Goal: Task Accomplishment & Management: Use online tool/utility

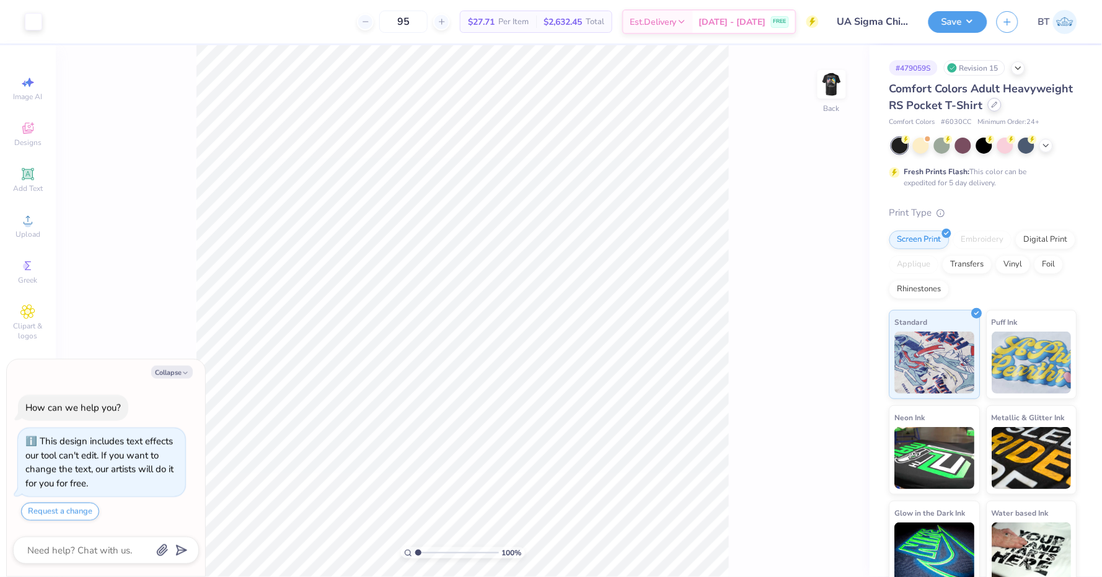
click at [988, 106] on div at bounding box center [995, 105] width 14 height 14
type textarea "x"
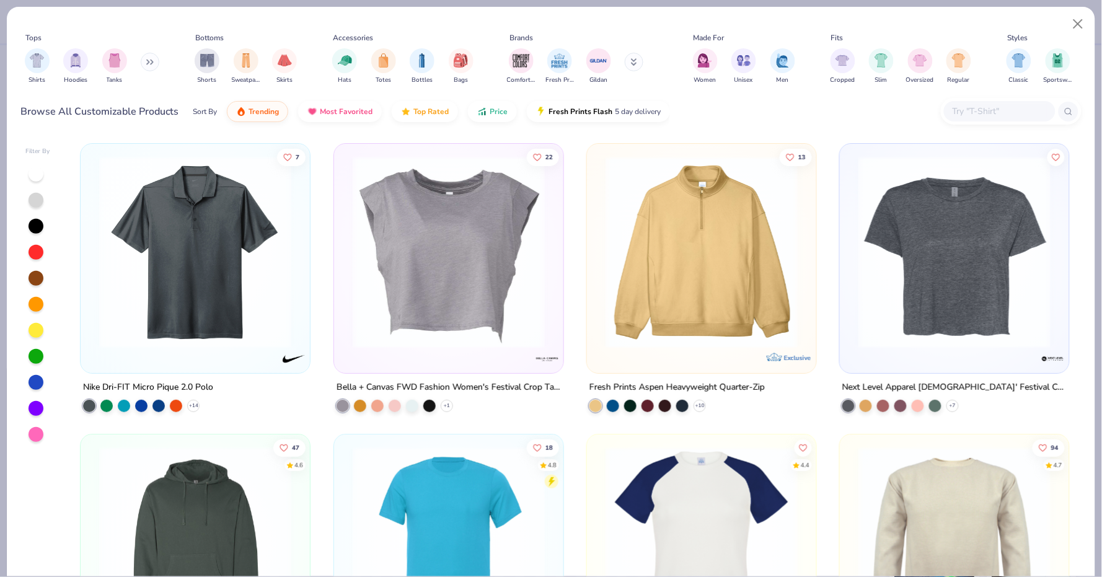
click at [988, 110] on input "text" at bounding box center [998, 111] width 95 height 14
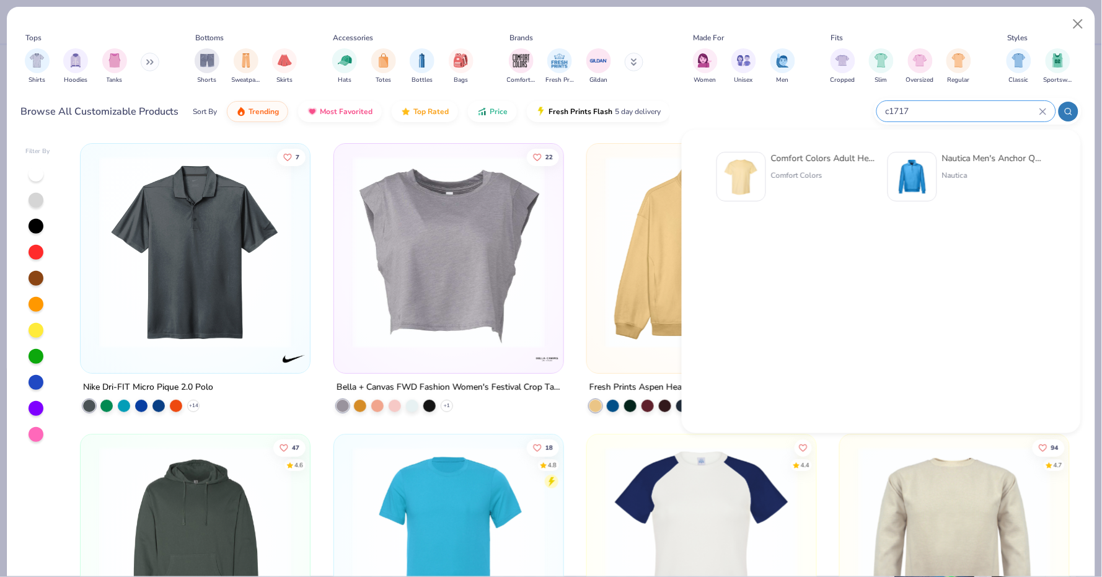
type input "c1717"
click at [777, 164] on div "Comfort Colors Adult Heavyweight T-Shirt" at bounding box center [823, 158] width 104 height 13
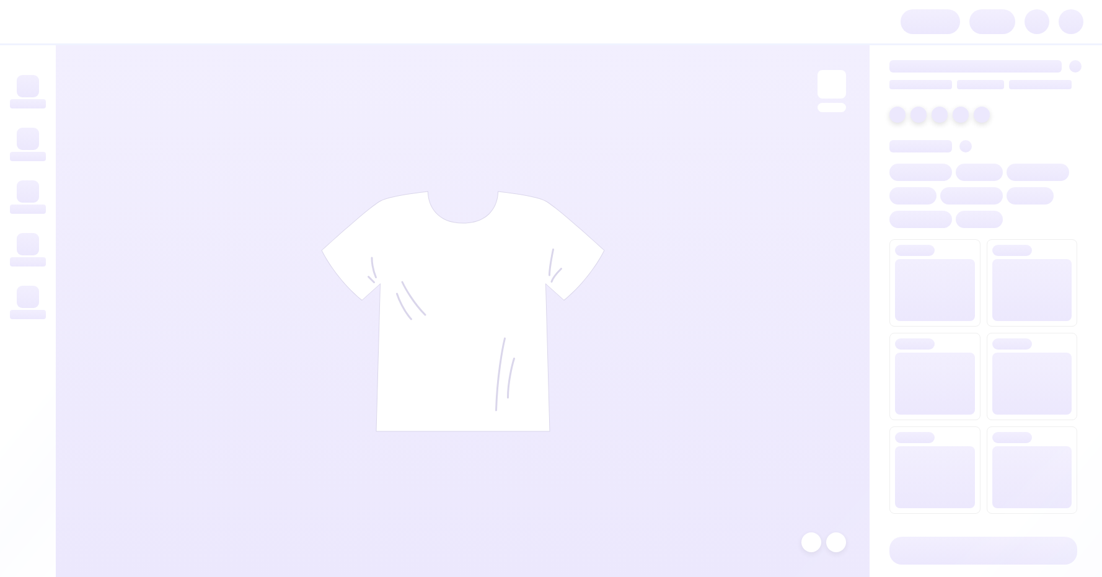
drag, startPoint x: 0, startPoint y: 0, endPoint x: 504, endPoint y: 224, distance: 551.9
click at [535, 299] on img at bounding box center [463, 311] width 284 height 241
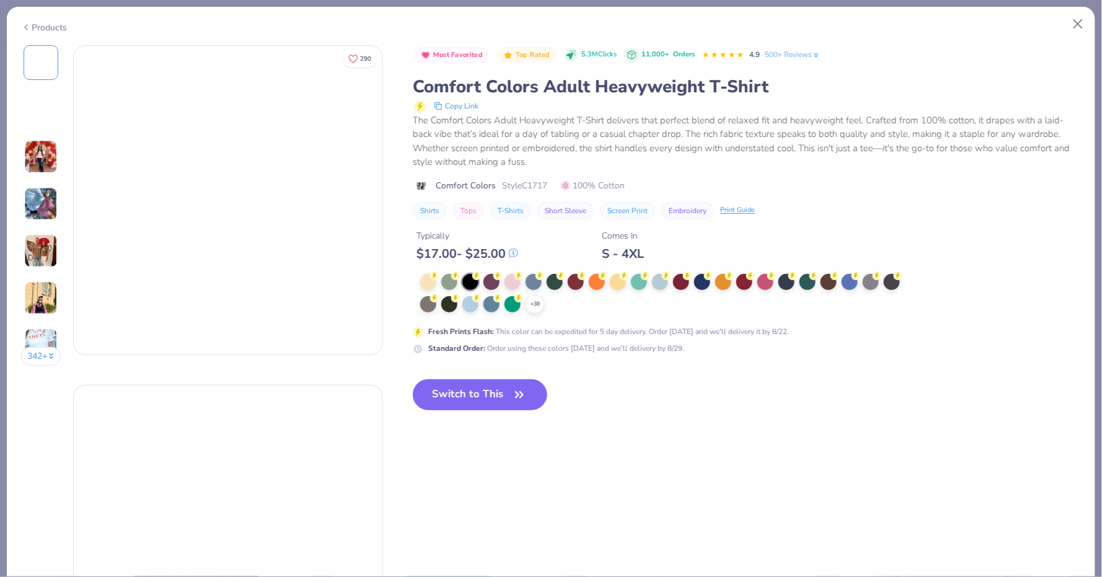
click at [1082, 22] on button "Close" at bounding box center [1078, 24] width 24 height 24
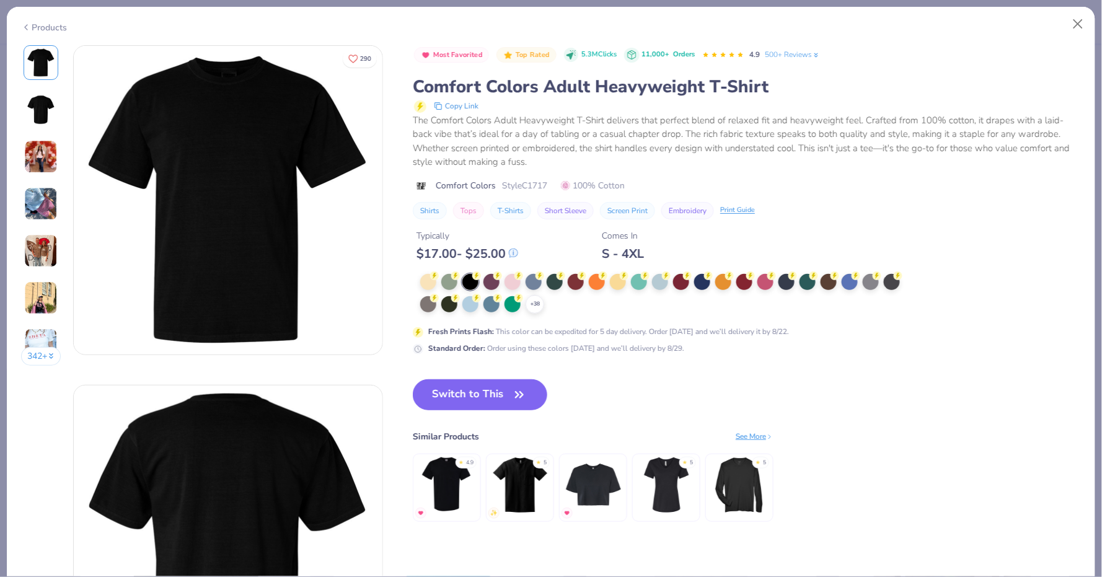
type textarea "x"
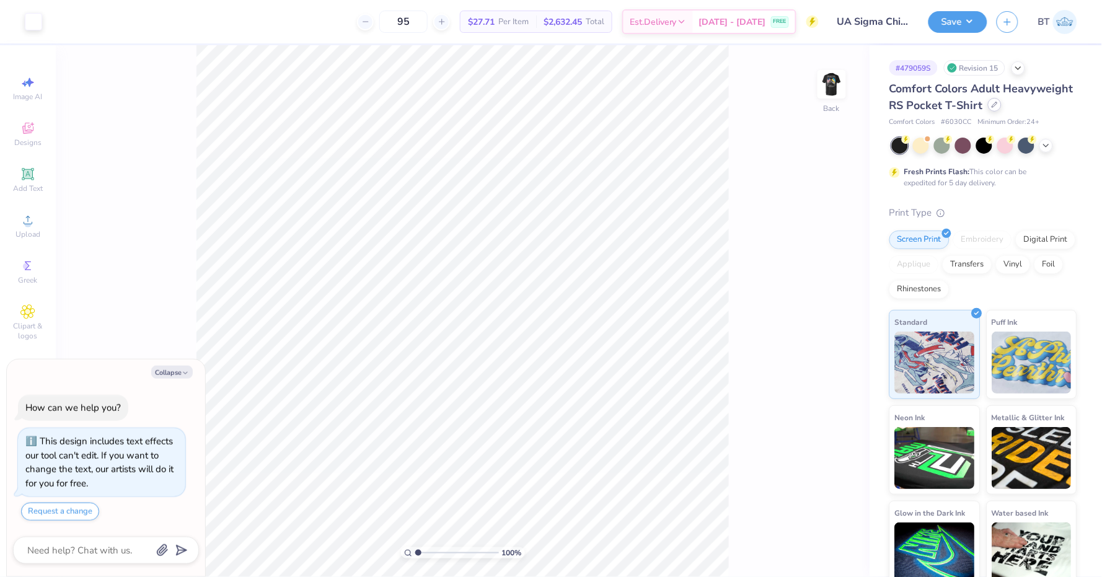
click at [994, 107] on div at bounding box center [995, 105] width 14 height 14
type textarea "x"
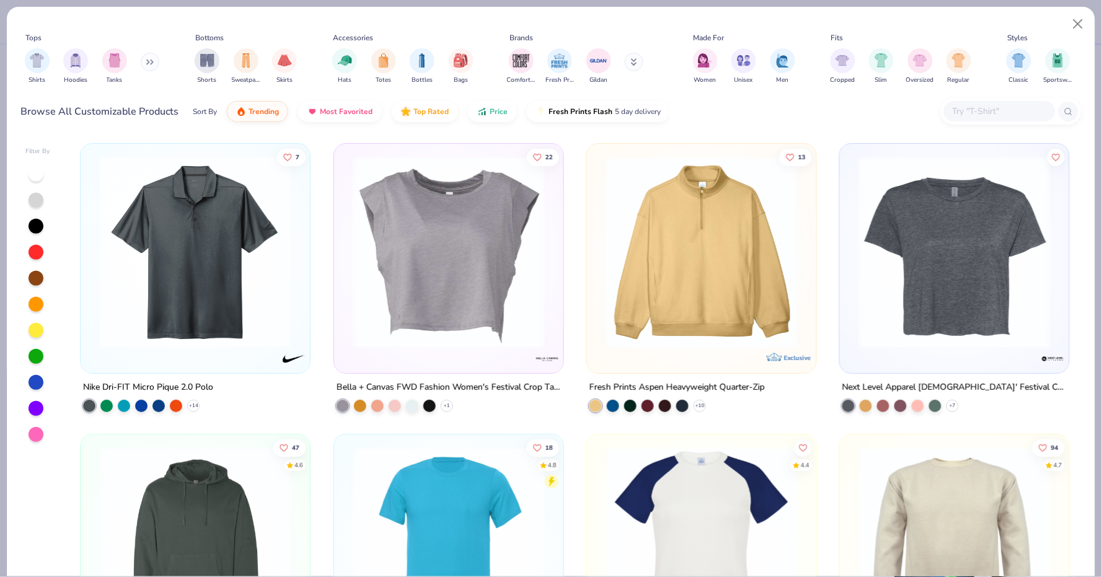
click at [974, 115] on input "text" at bounding box center [998, 111] width 95 height 14
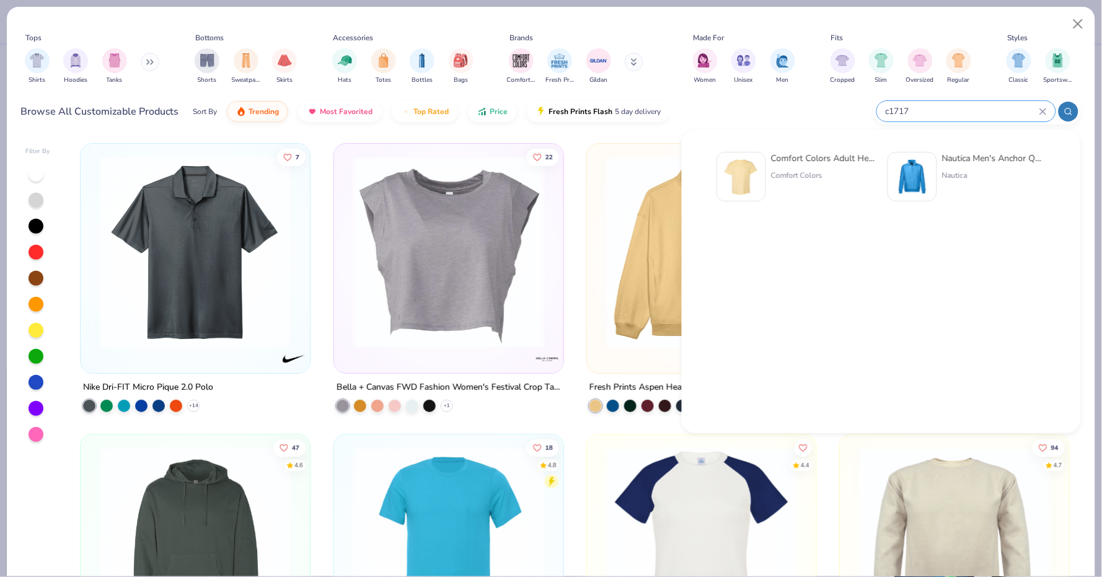
type input "c1717"
click at [818, 173] on div "Comfort Colors" at bounding box center [823, 175] width 104 height 11
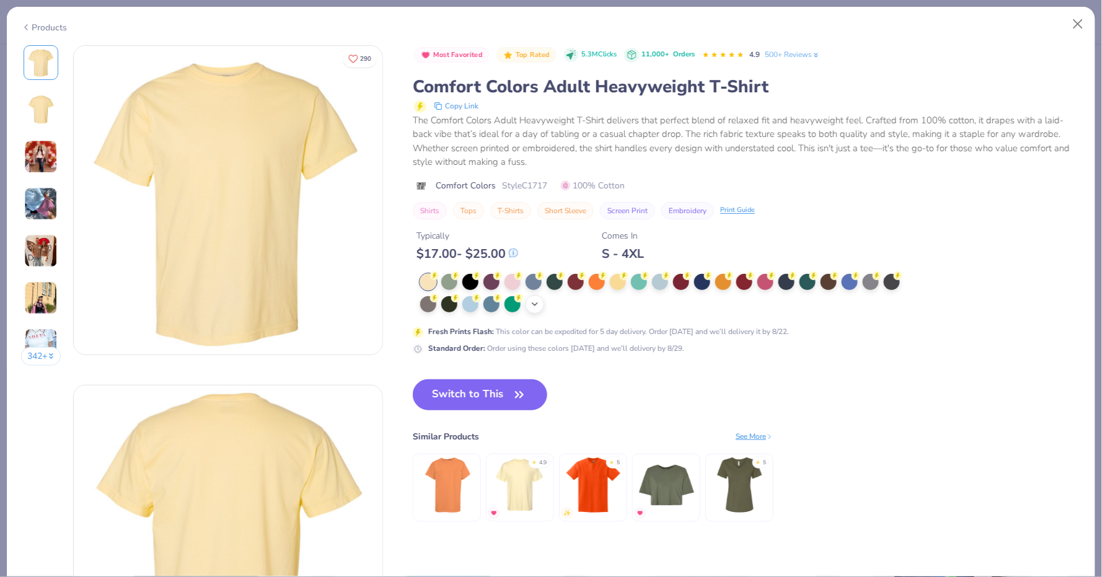
click at [536, 304] on icon at bounding box center [535, 304] width 10 height 10
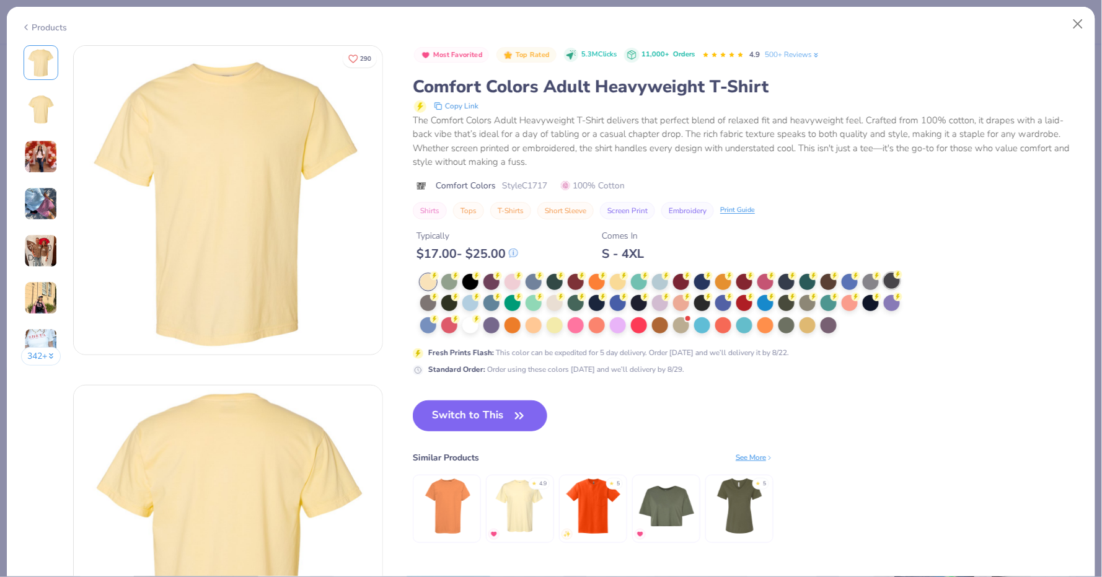
click at [894, 276] on div at bounding box center [891, 281] width 16 height 16
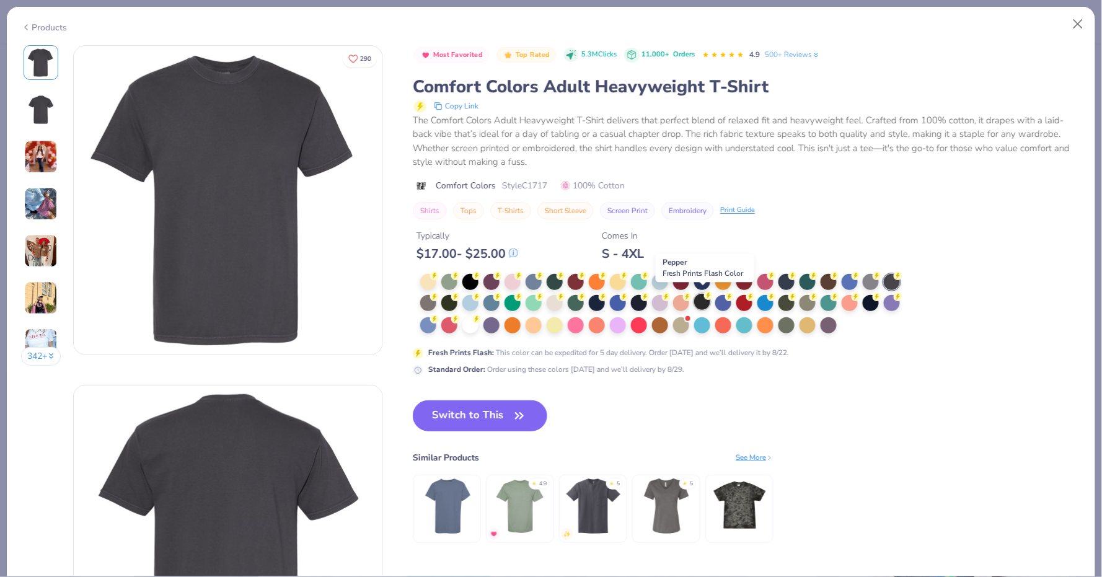
click at [705, 297] on div at bounding box center [702, 302] width 16 height 16
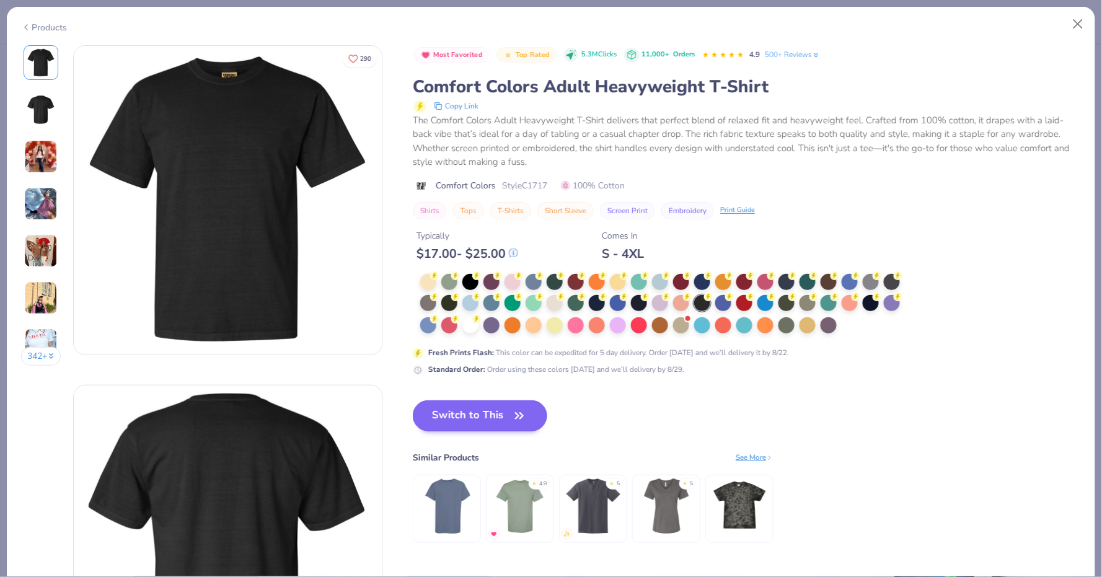
type textarea "x"
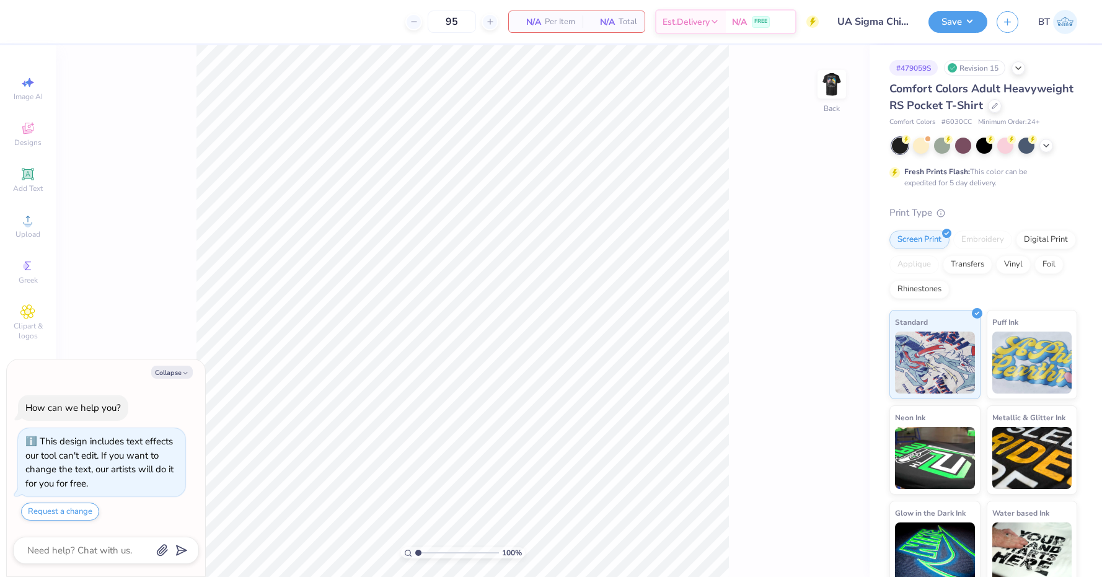
type textarea "x"
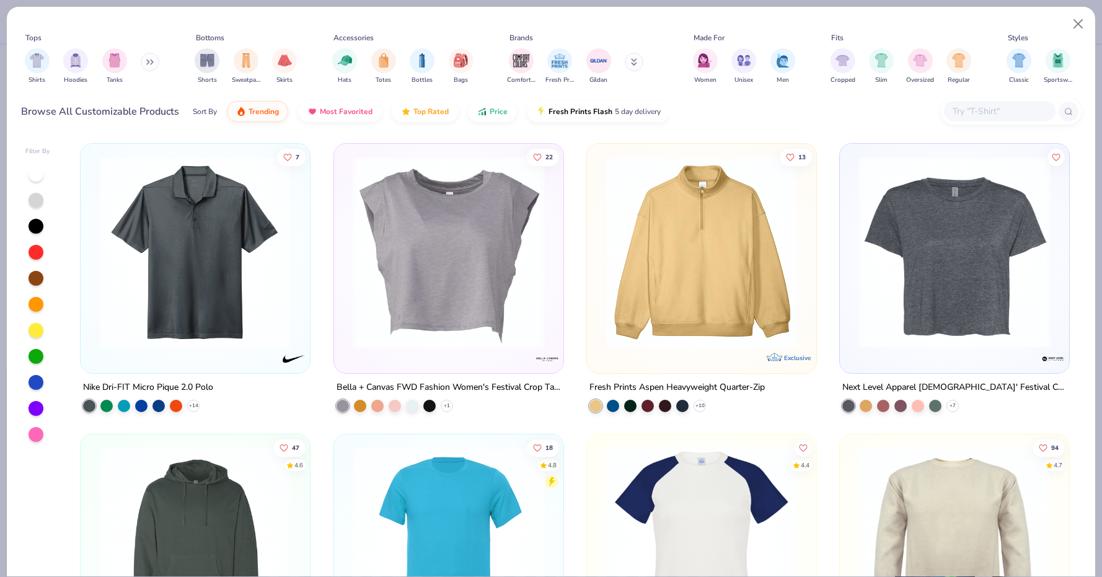
type textarea "x"
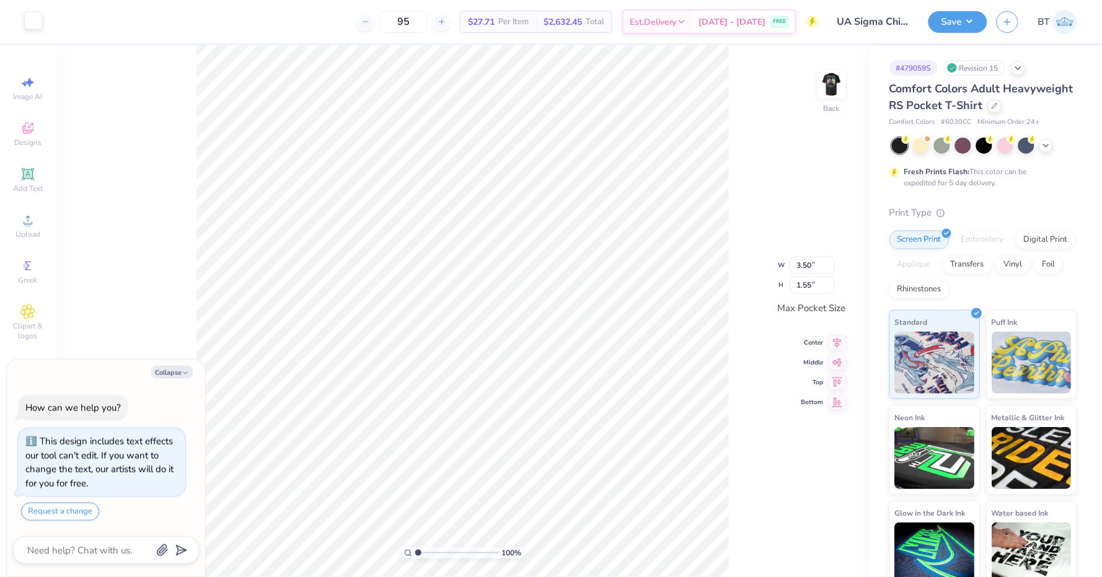
click at [38, 24] on div at bounding box center [33, 20] width 17 height 17
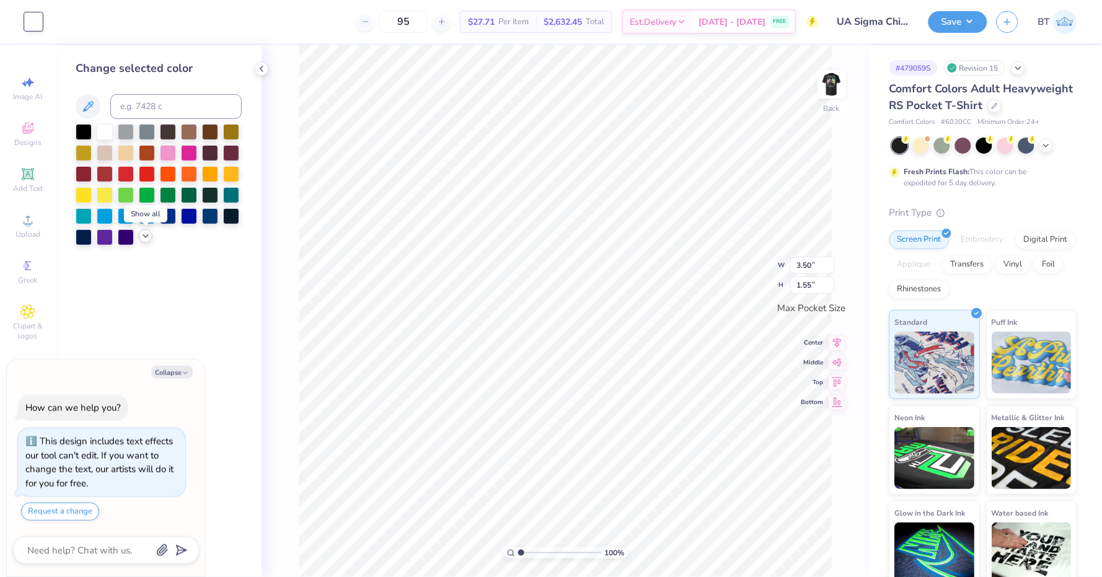
click at [144, 237] on polyline at bounding box center [145, 236] width 5 height 2
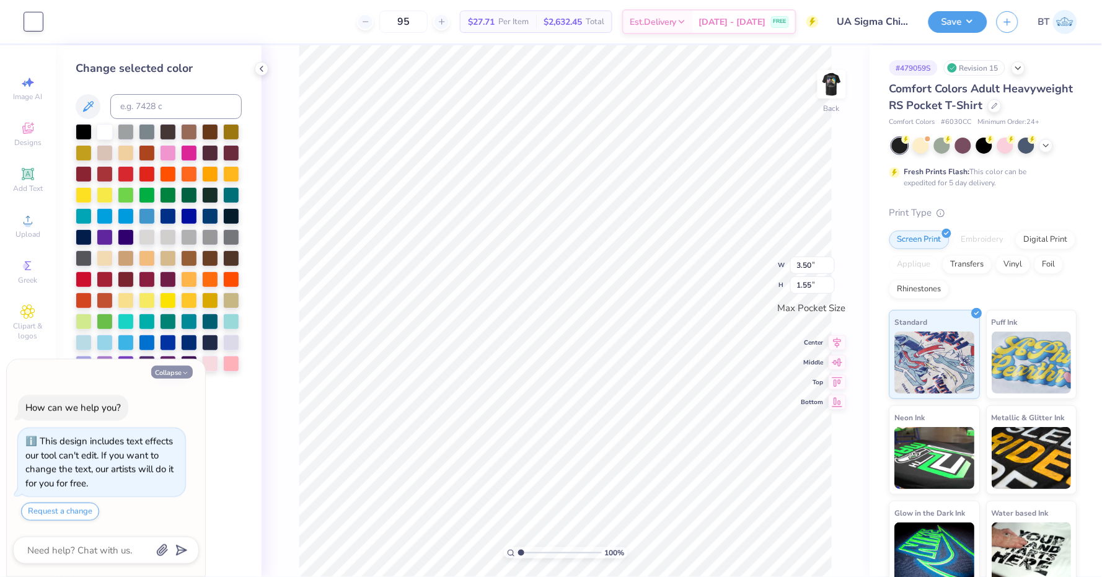
click at [177, 371] on button "Collapse" at bounding box center [172, 372] width 42 height 13
type textarea "x"
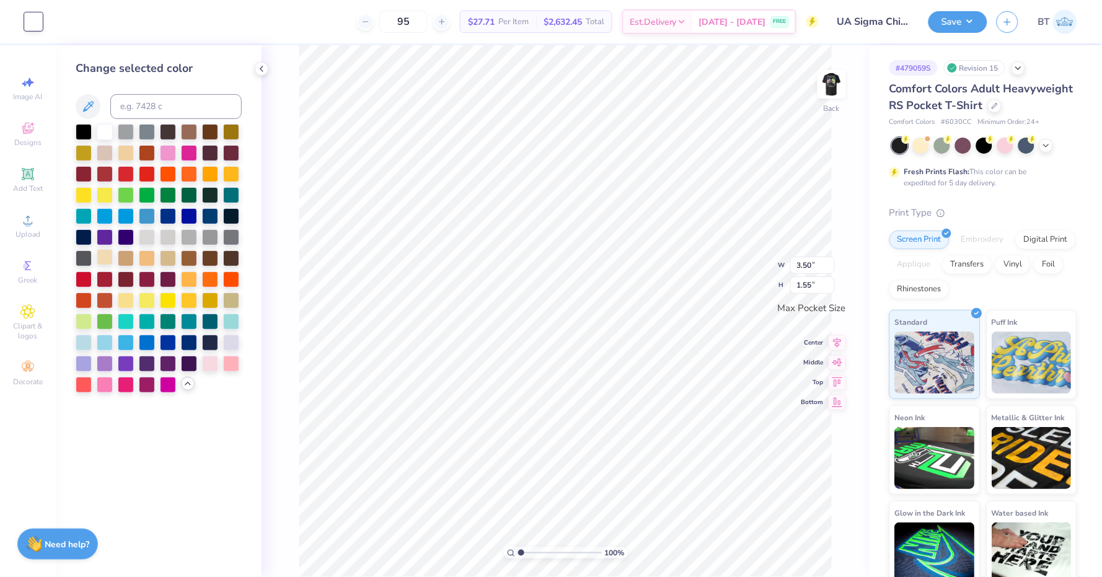
click at [111, 259] on div at bounding box center [105, 257] width 16 height 16
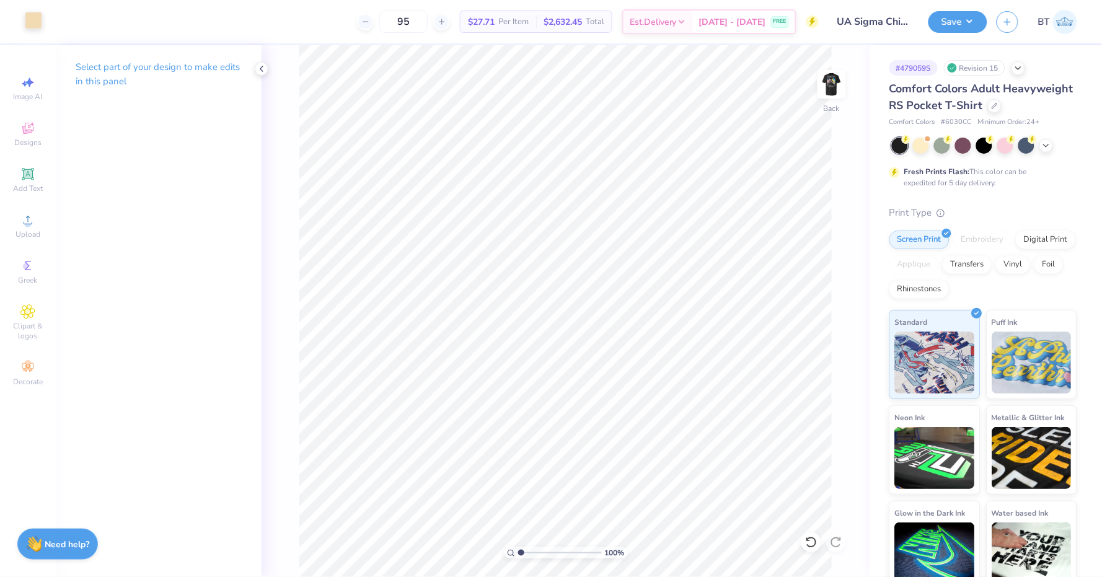
click at [32, 26] on div at bounding box center [33, 20] width 17 height 17
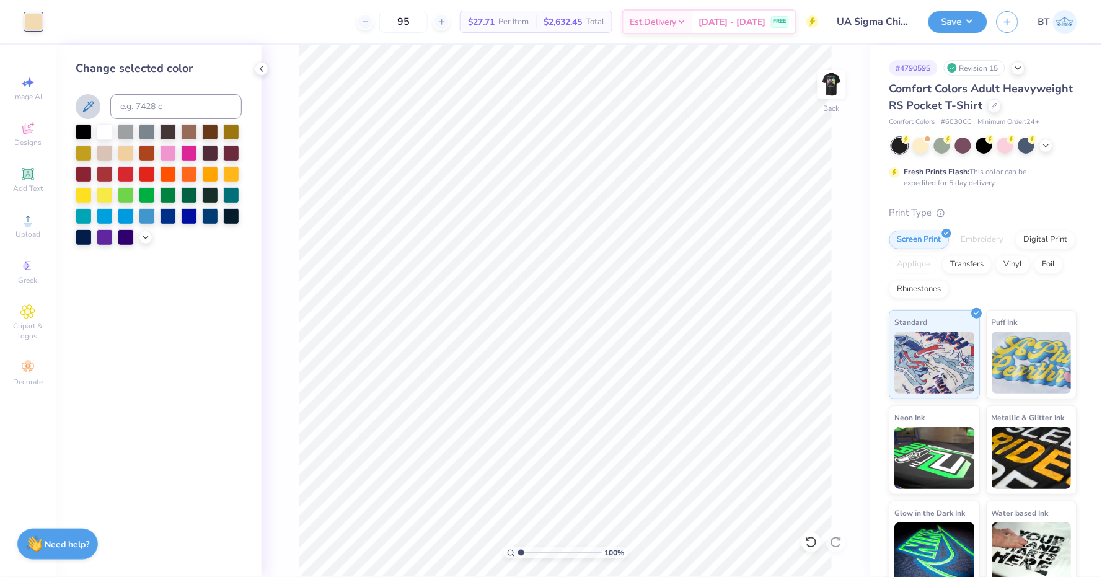
click at [91, 110] on icon at bounding box center [88, 106] width 15 height 15
click at [17, 232] on span "Upload" at bounding box center [27, 234] width 25 height 10
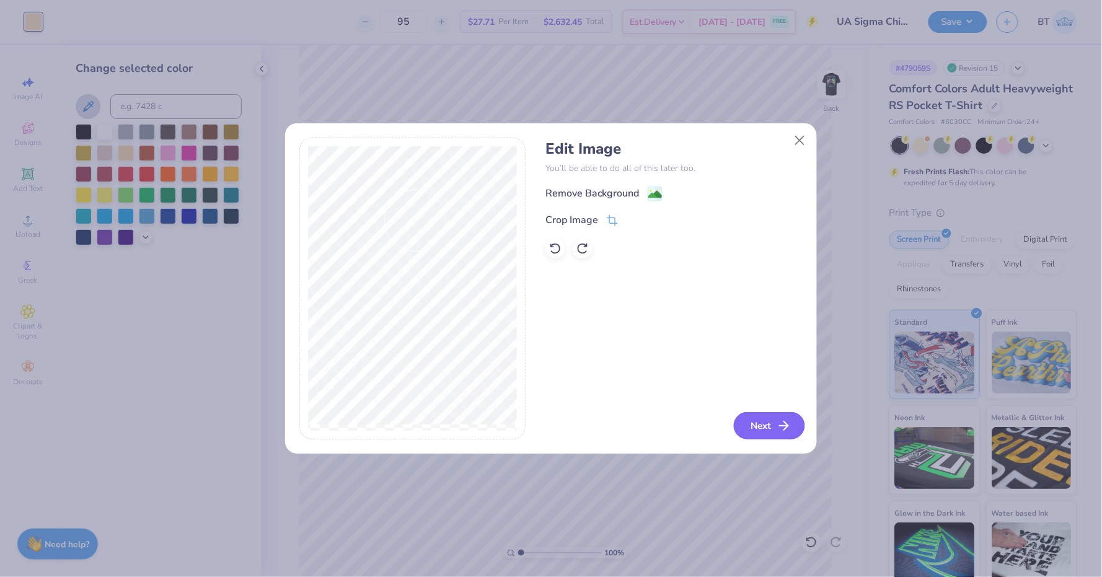
click at [771, 423] on button "Next" at bounding box center [769, 425] width 71 height 27
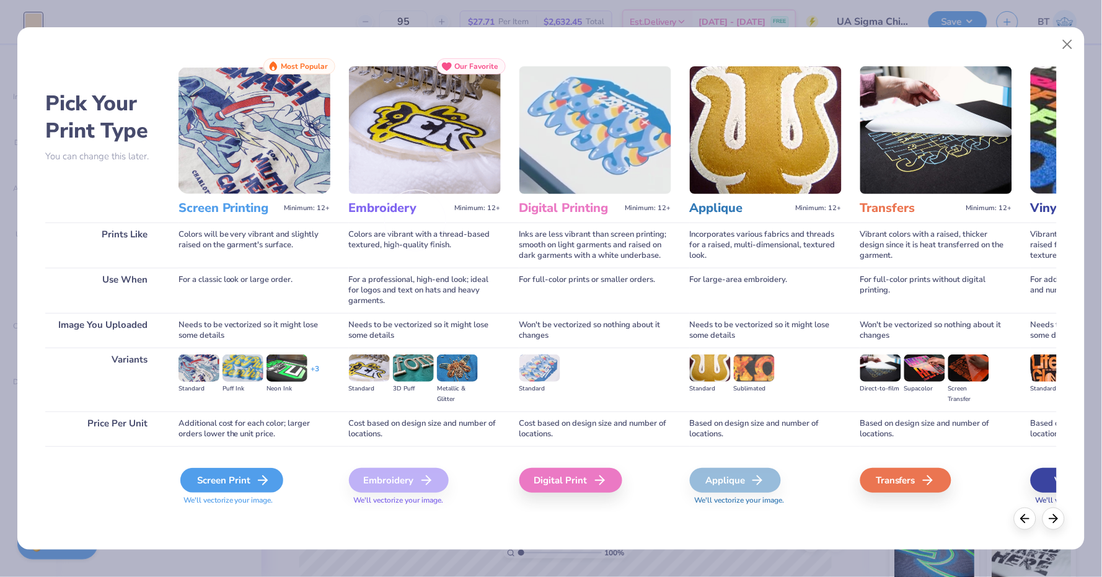
click at [233, 473] on div "Screen Print" at bounding box center [231, 480] width 103 height 25
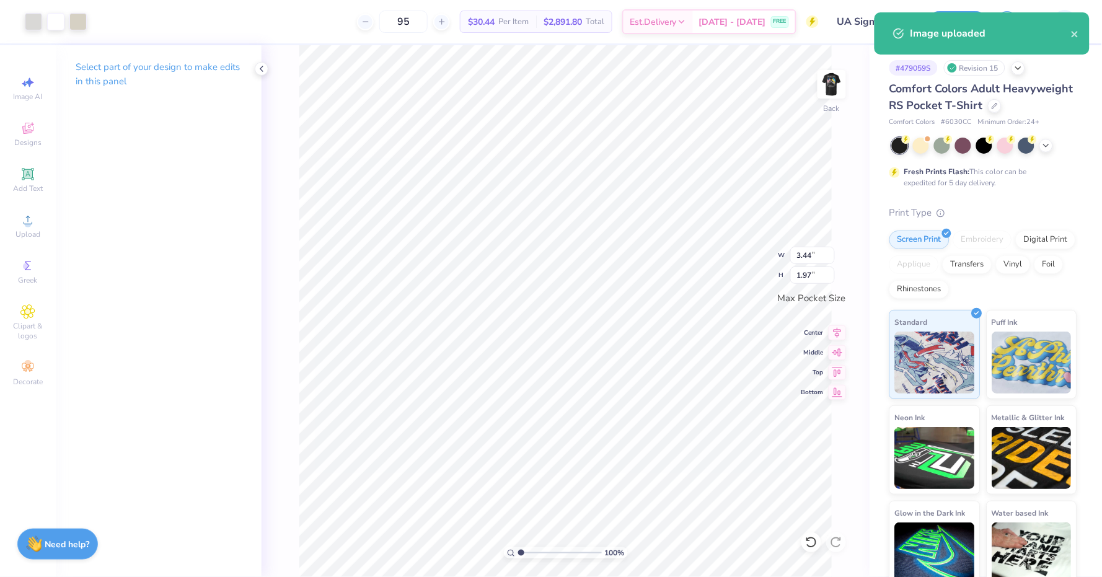
type input "1.55"
type input "0.89"
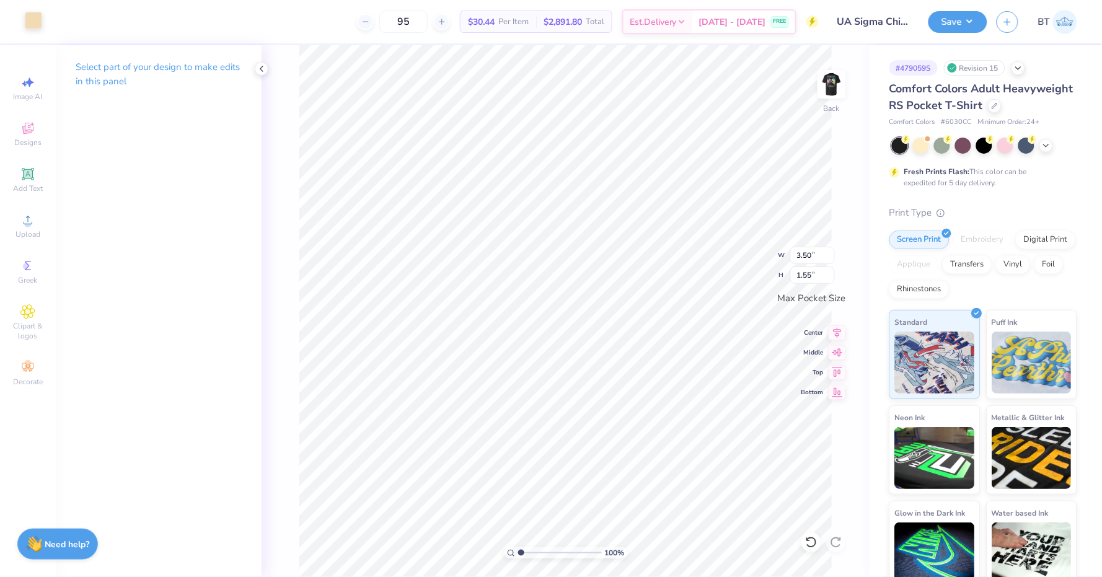
click at [30, 18] on div at bounding box center [33, 20] width 17 height 17
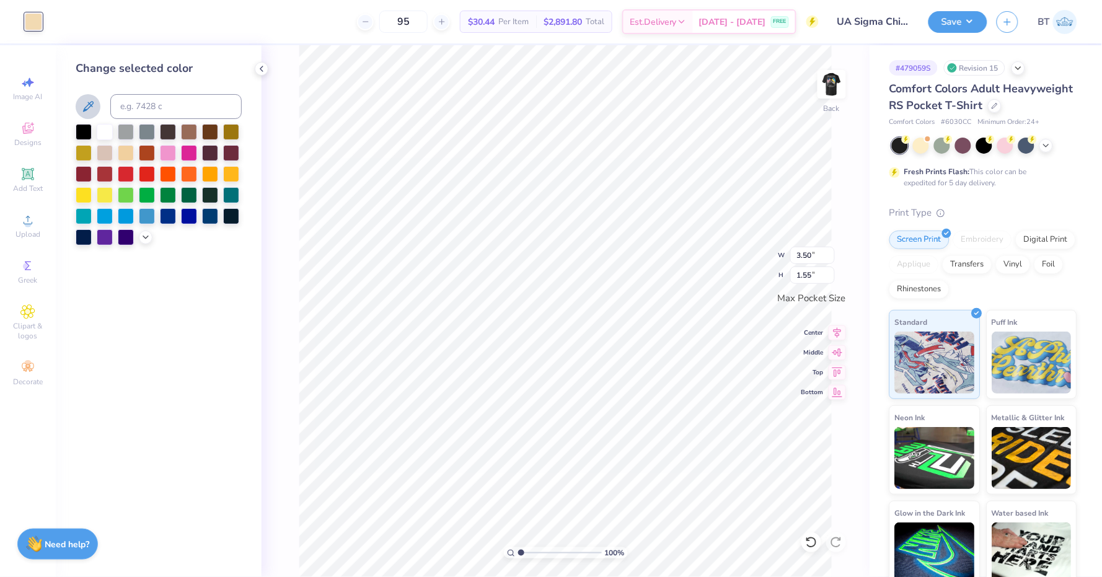
click at [86, 96] on button at bounding box center [88, 106] width 25 height 25
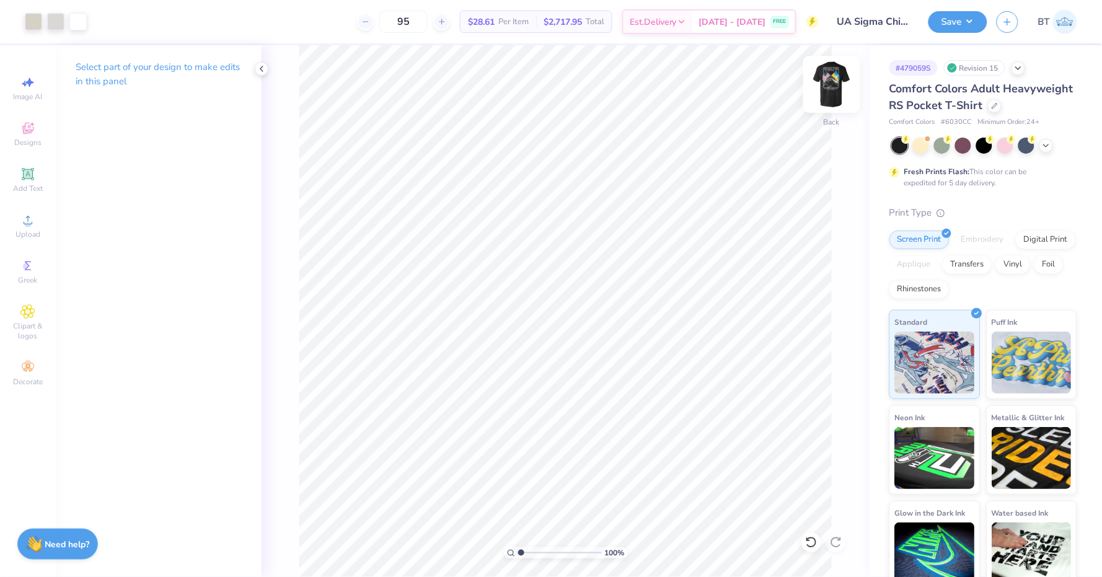
click at [835, 89] on img at bounding box center [832, 84] width 50 height 50
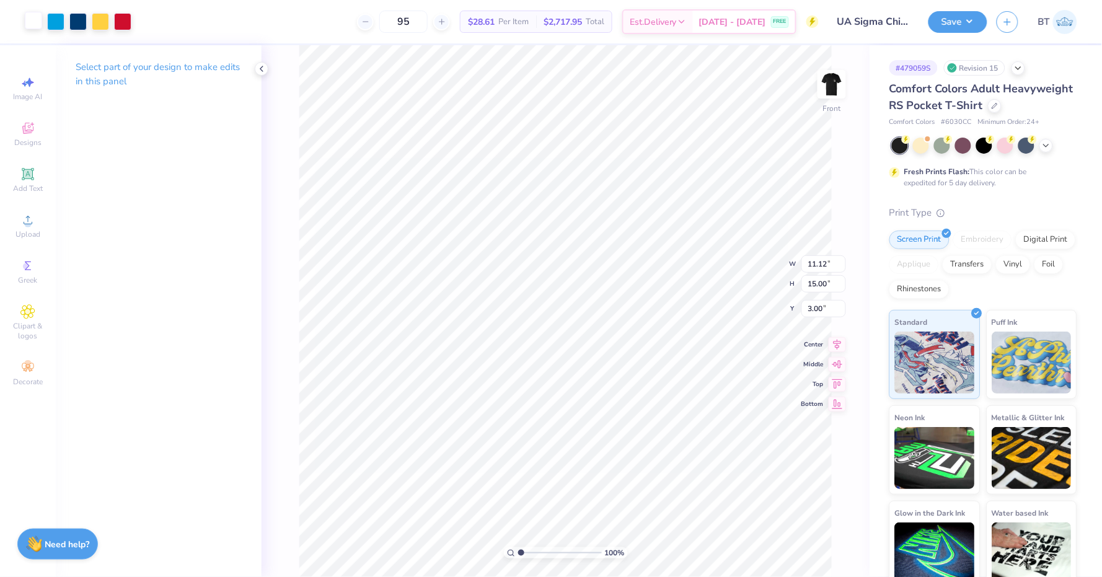
click at [37, 25] on div at bounding box center [33, 20] width 17 height 17
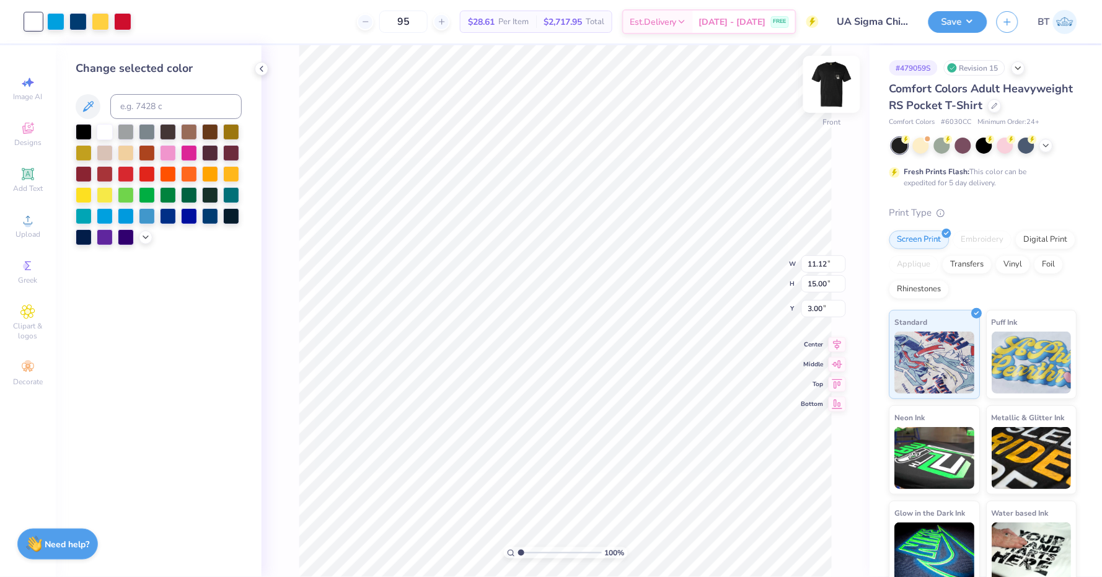
click at [825, 85] on img at bounding box center [832, 84] width 50 height 50
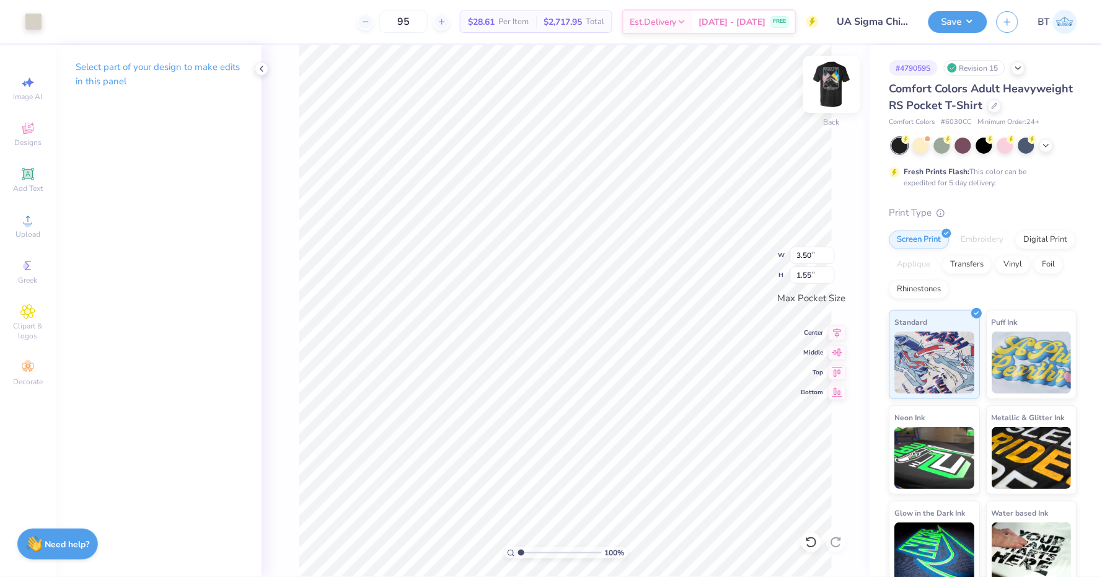
click at [833, 80] on img at bounding box center [832, 84] width 50 height 50
click at [38, 21] on div at bounding box center [33, 20] width 17 height 17
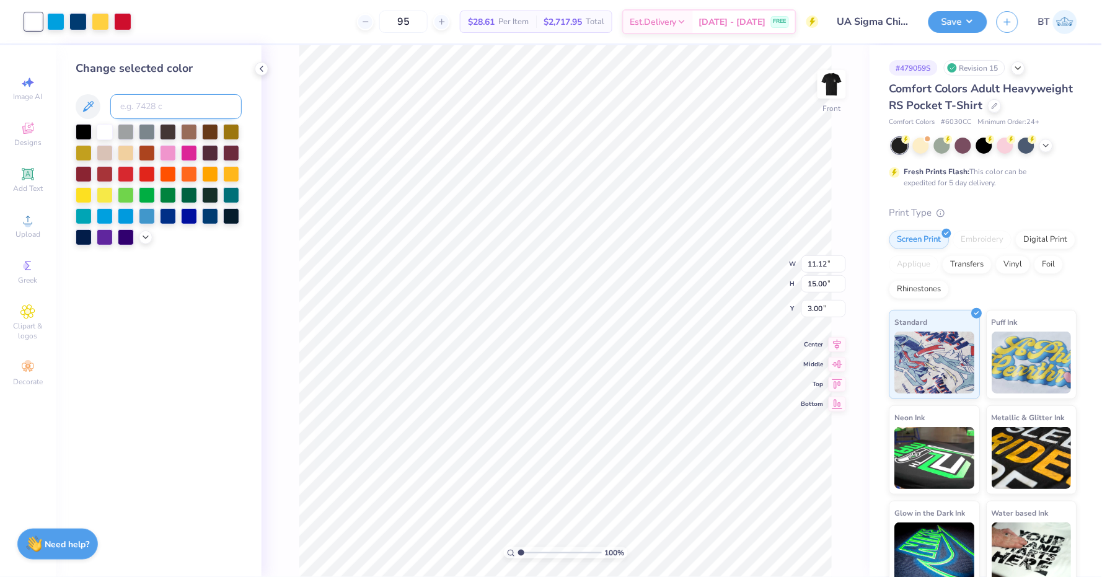
click at [174, 104] on input at bounding box center [175, 106] width 131 height 25
type input "7527"
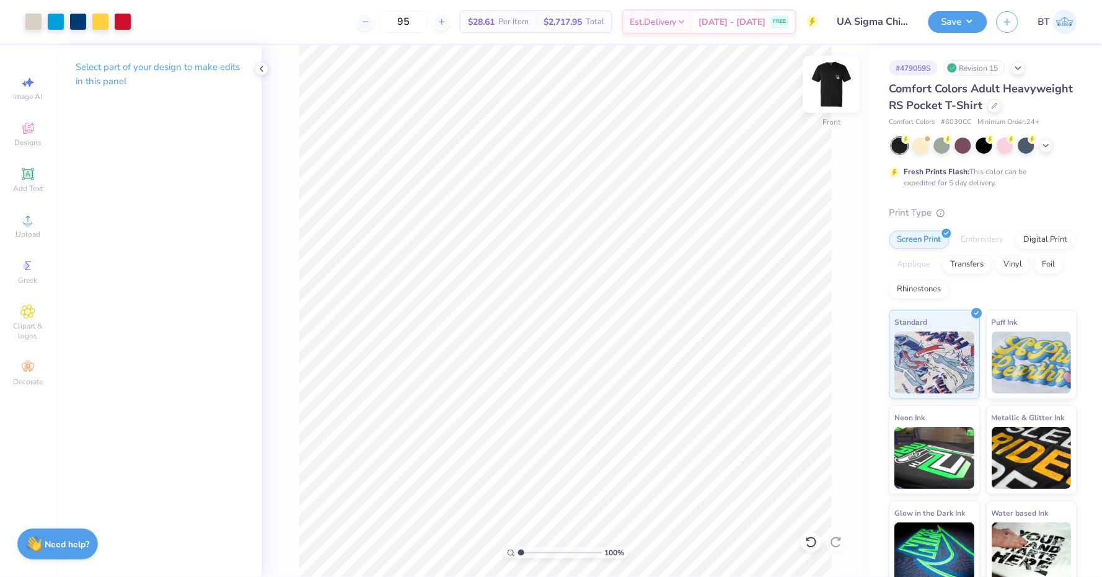
click at [840, 81] on img at bounding box center [832, 84] width 50 height 50
click at [837, 83] on img at bounding box center [832, 84] width 50 height 50
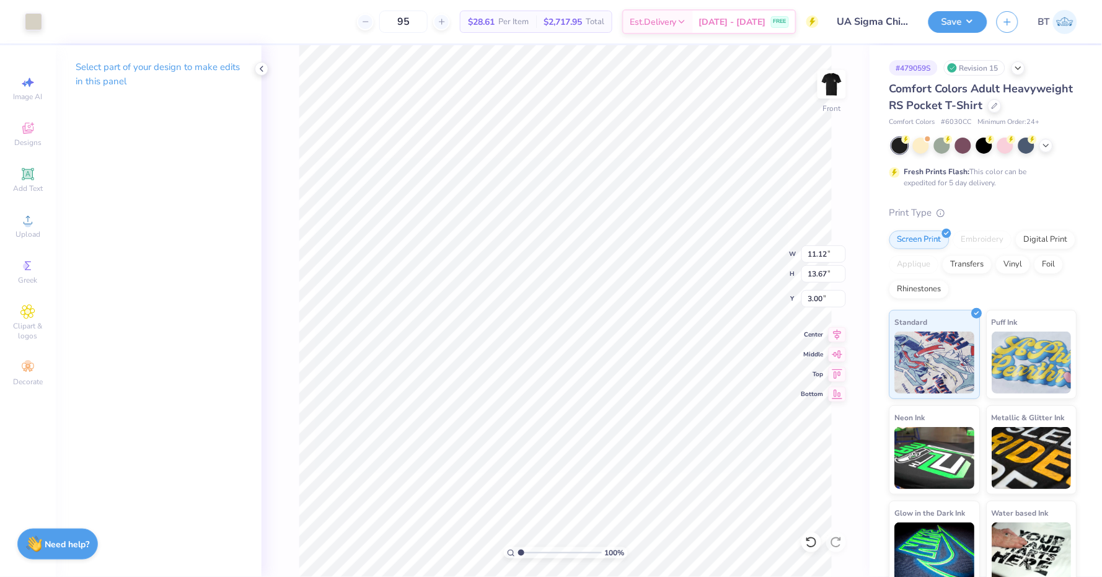
type input "2.81"
click at [812, 536] on icon at bounding box center [811, 542] width 12 height 12
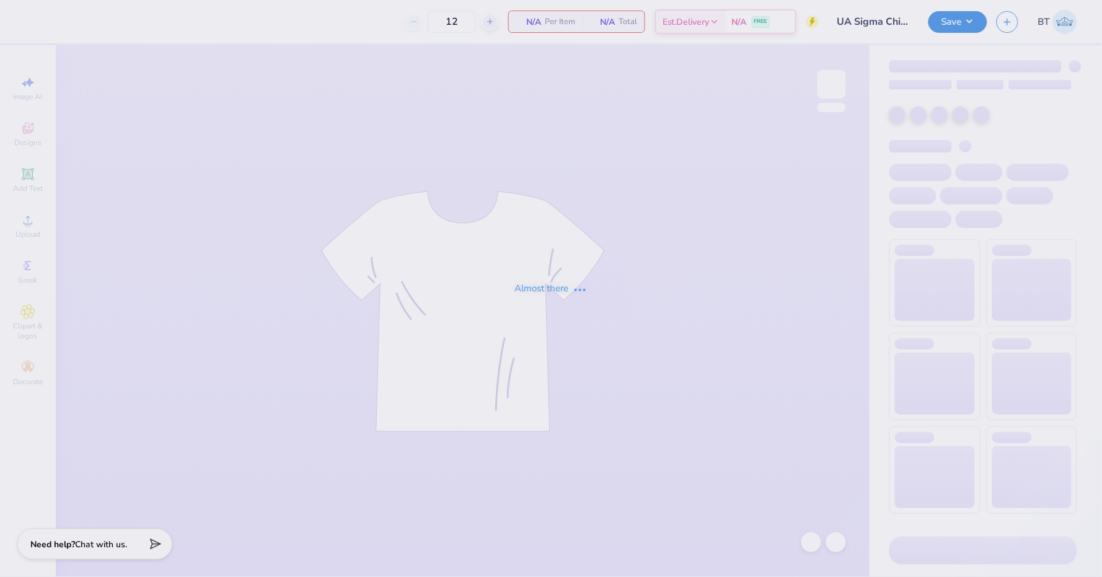
type input "95"
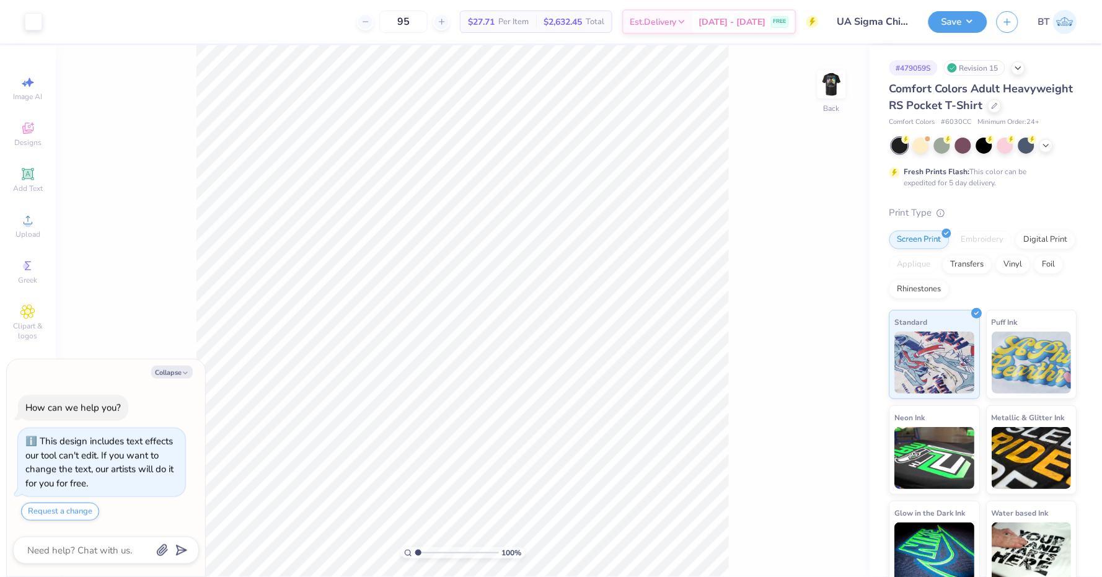
click at [1002, 107] on div "Comfort Colors Adult Heavyweight RS Pocket T-Shirt" at bounding box center [983, 97] width 188 height 33
click at [994, 106] on icon at bounding box center [994, 105] width 6 height 6
type textarea "x"
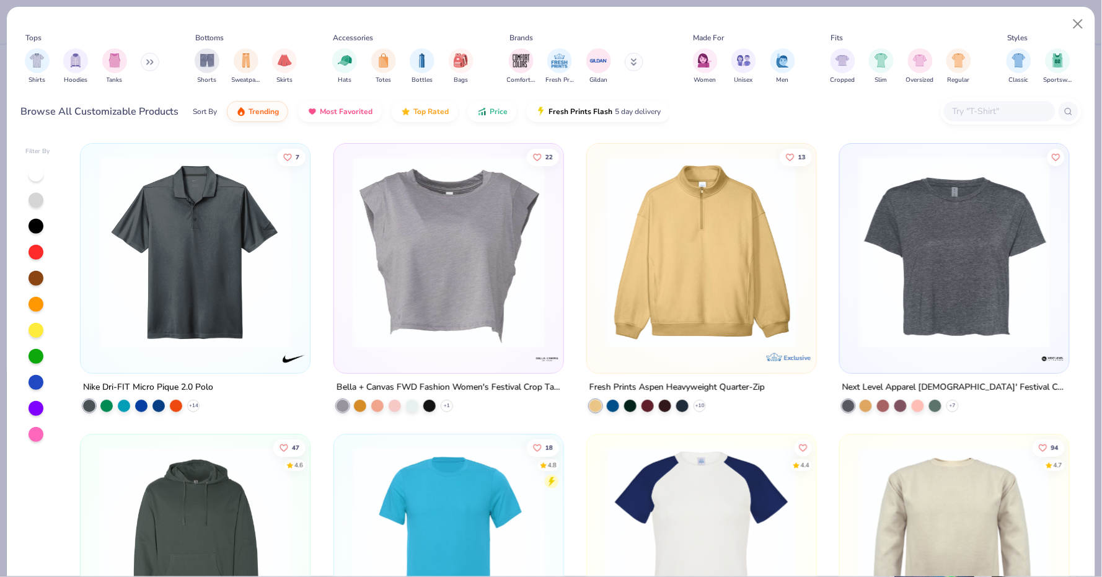
click at [976, 107] on input "text" at bounding box center [998, 111] width 95 height 14
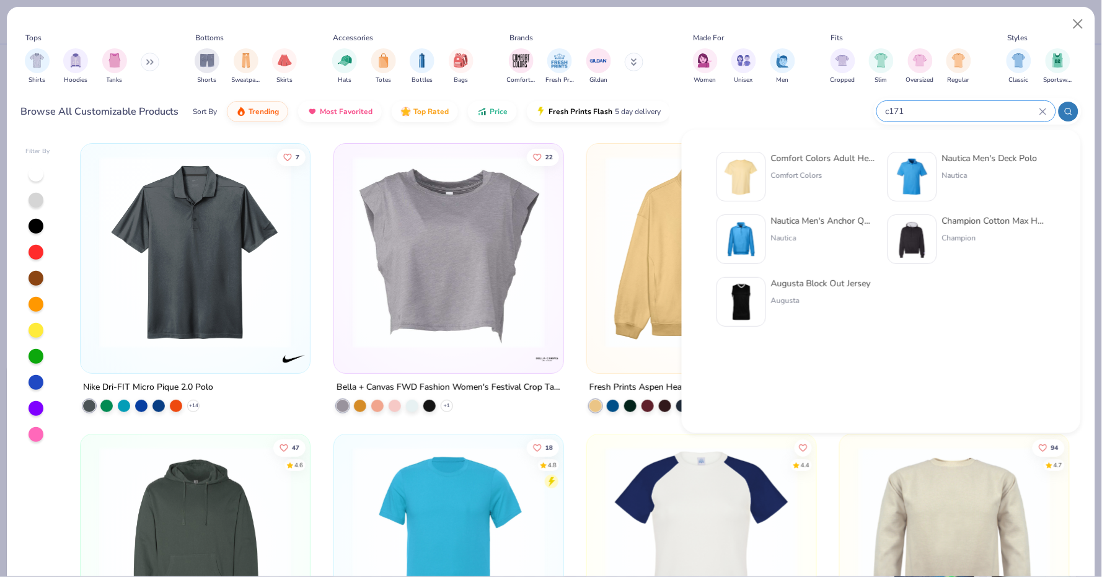
type input "c171"
click at [820, 168] on div "Comfort Colors Adult Heavyweight T-Shirt Comfort Colors" at bounding box center [823, 177] width 104 height 50
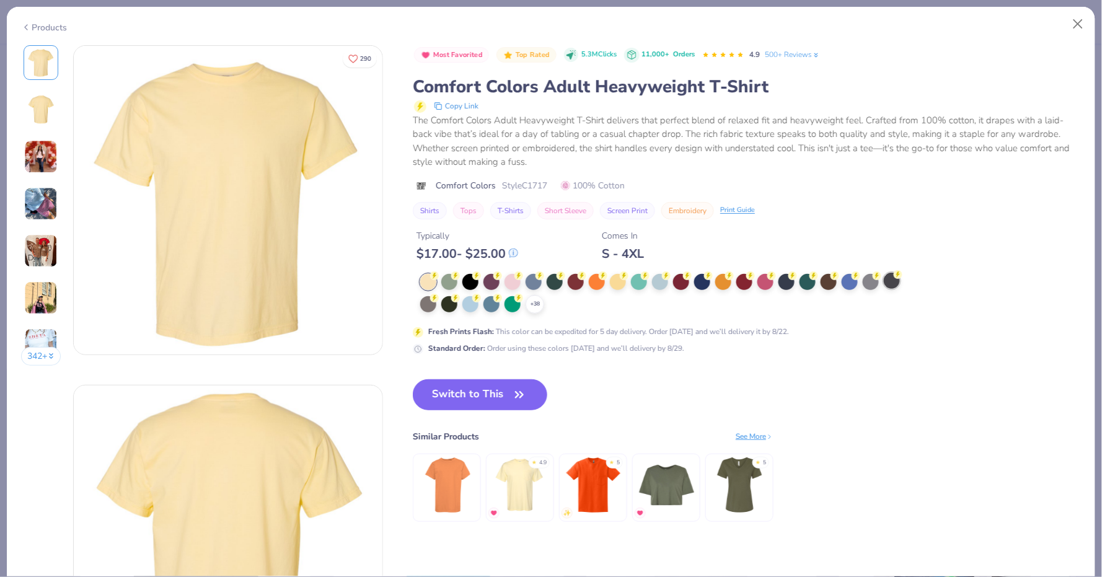
type textarea "x"
click at [0, 0] on icon at bounding box center [0, 0] width 0 height 0
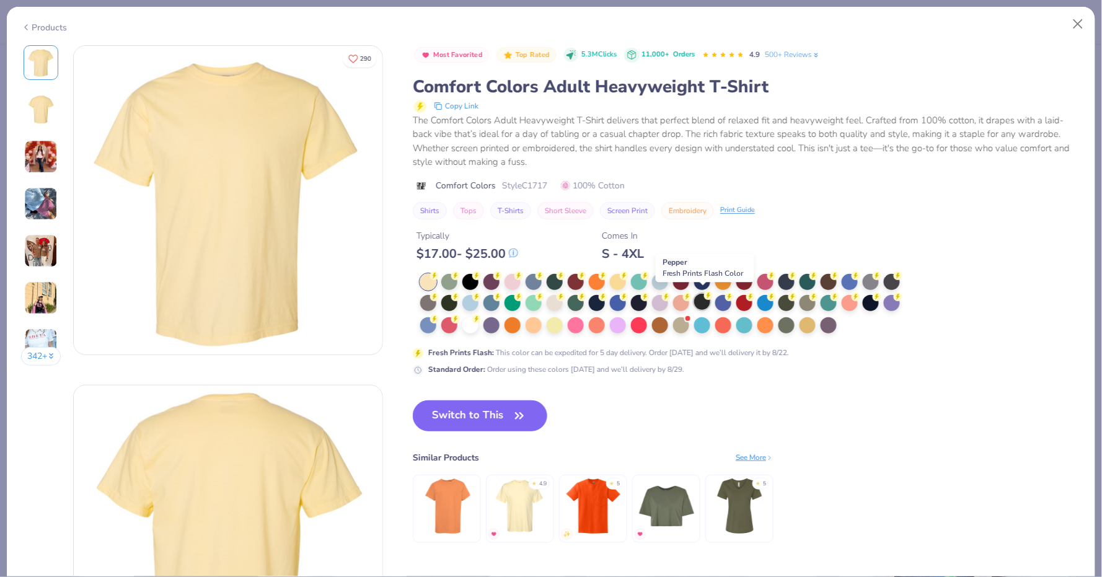
click at [701, 296] on div at bounding box center [702, 302] width 16 height 16
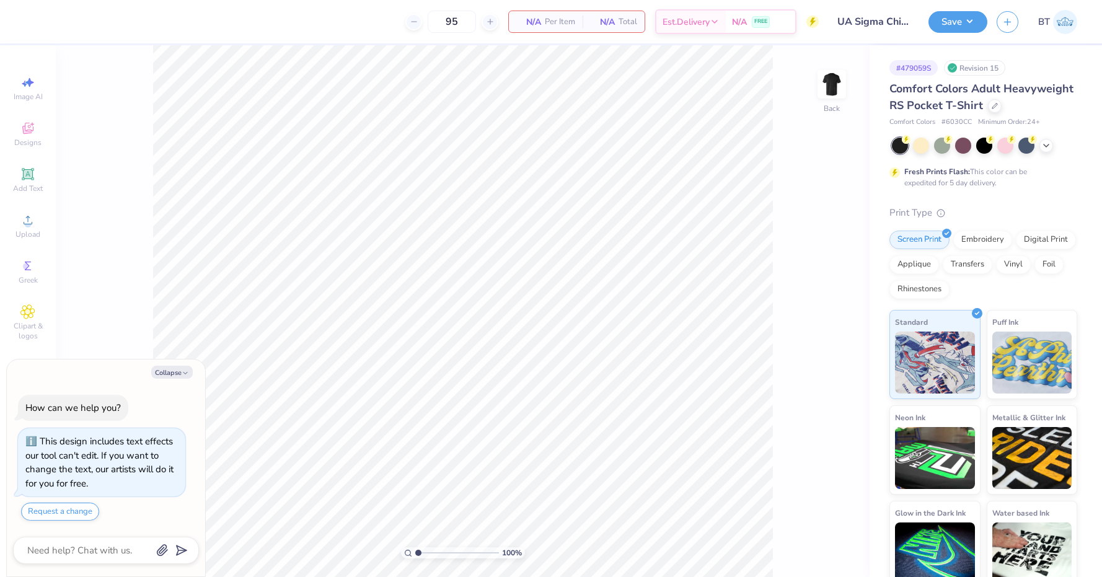
type textarea "x"
click at [996, 102] on icon at bounding box center [994, 105] width 6 height 6
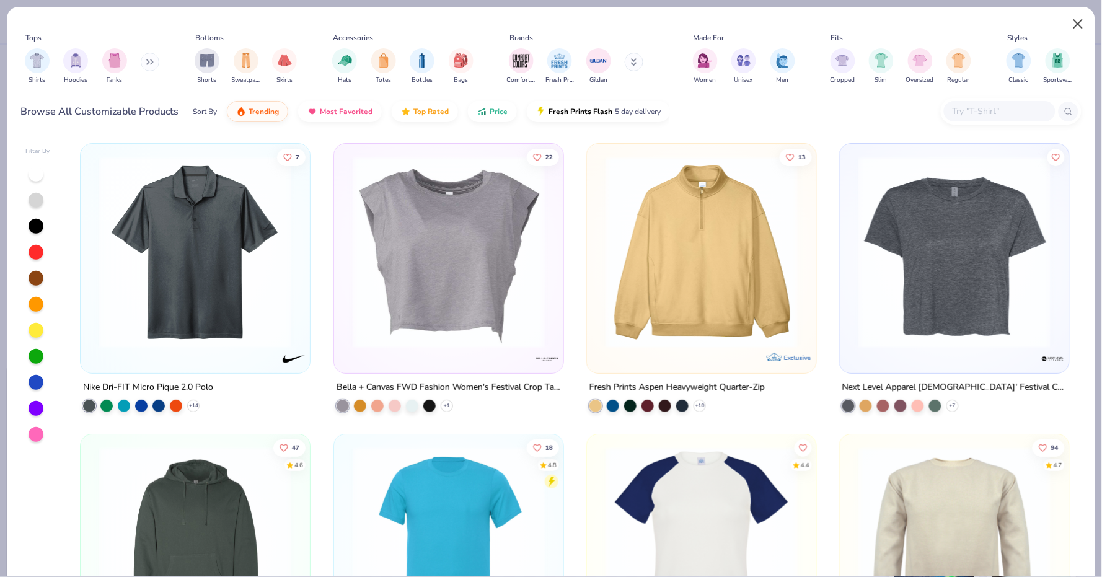
click at [1084, 19] on button "Close" at bounding box center [1078, 24] width 24 height 24
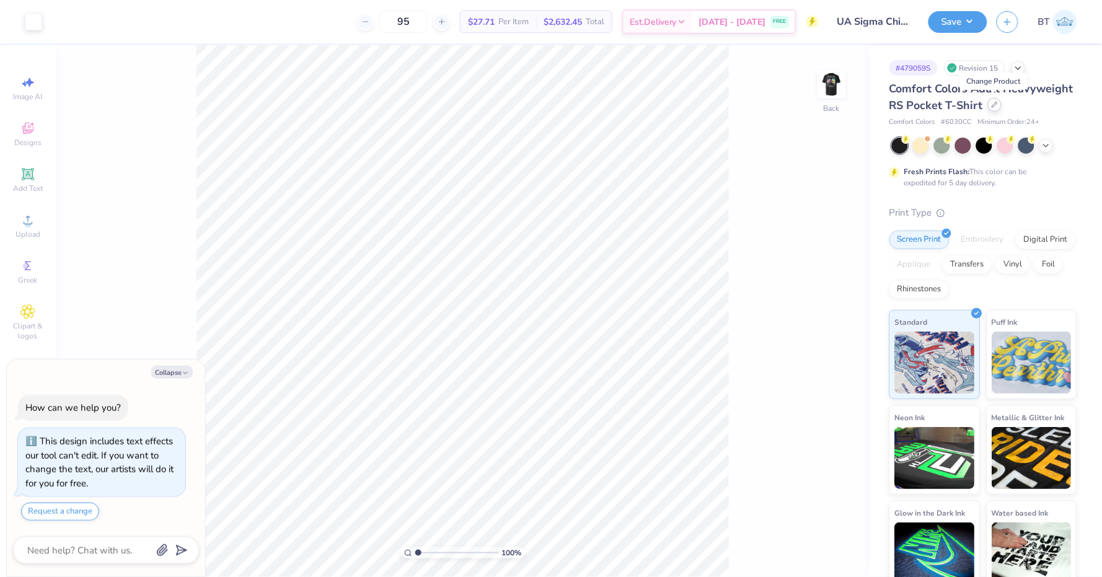
click at [993, 103] on icon at bounding box center [994, 105] width 6 height 6
type textarea "x"
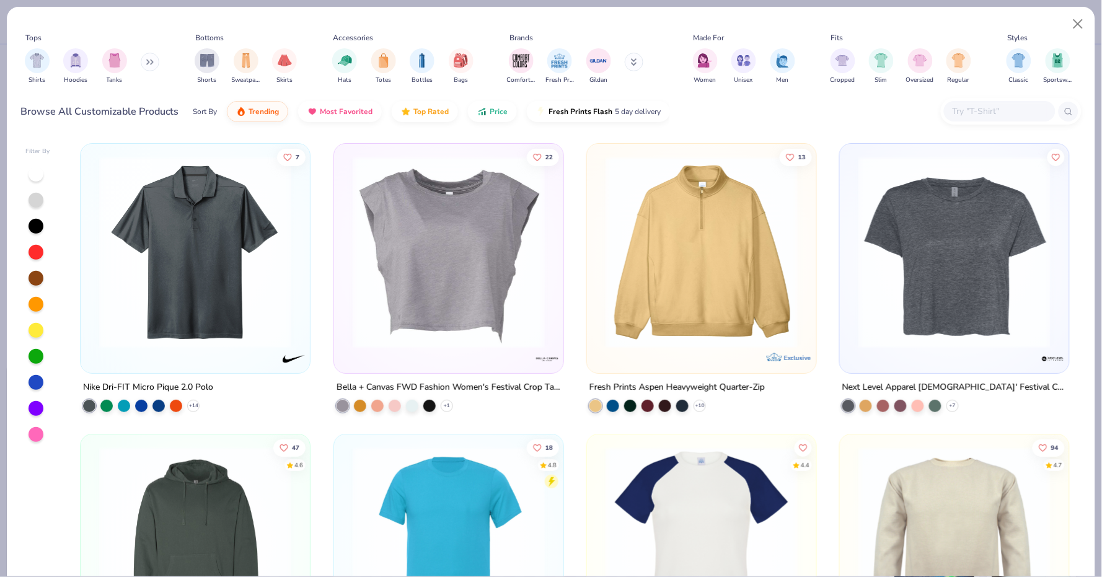
click at [1014, 100] on div at bounding box center [1010, 111] width 141 height 27
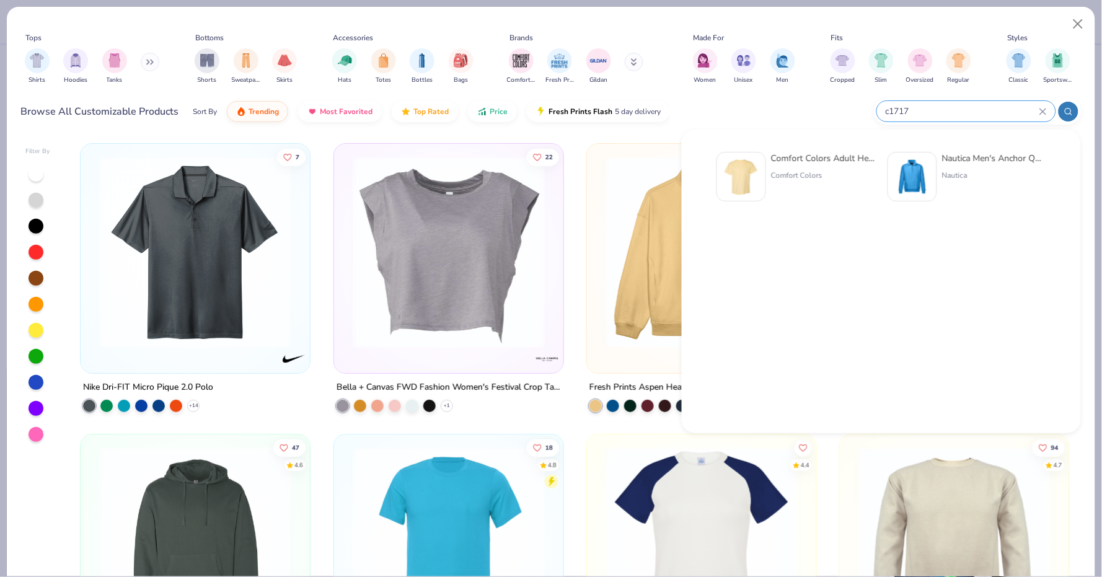
type input "c1717"
click at [771, 167] on div "Comfort Colors Adult Heavyweight T-Shirt Comfort Colors" at bounding box center [823, 177] width 104 height 50
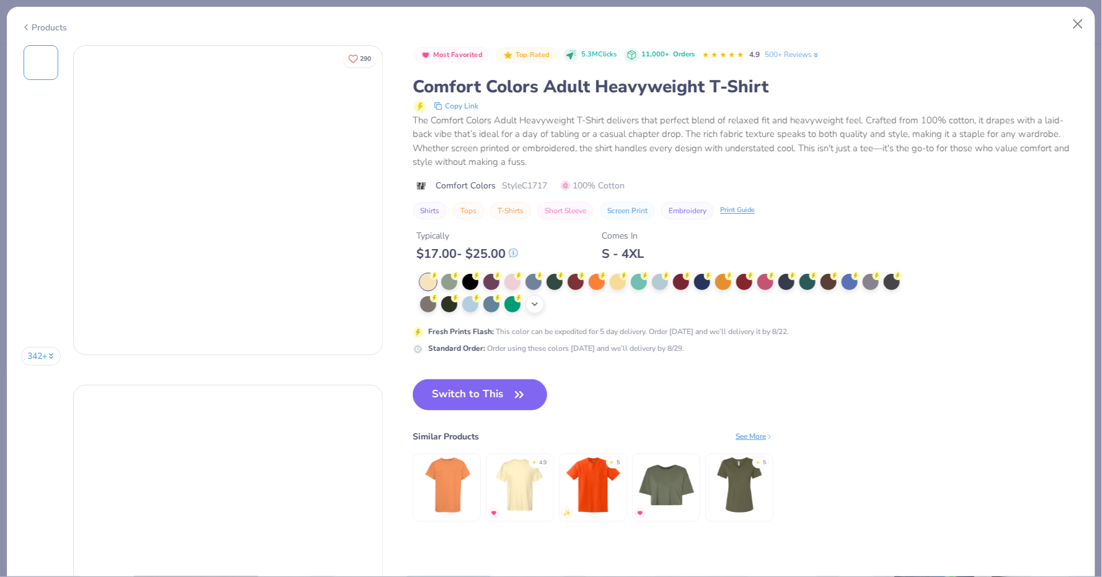
click at [538, 299] on div "+ 38" at bounding box center [534, 304] width 19 height 19
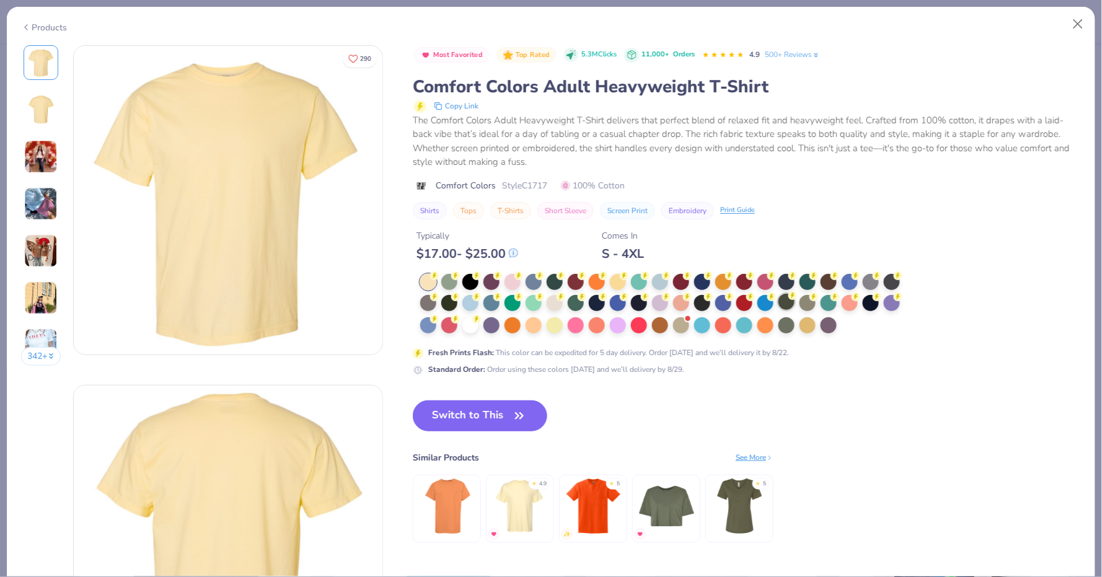
click at [790, 298] on div at bounding box center [786, 302] width 16 height 16
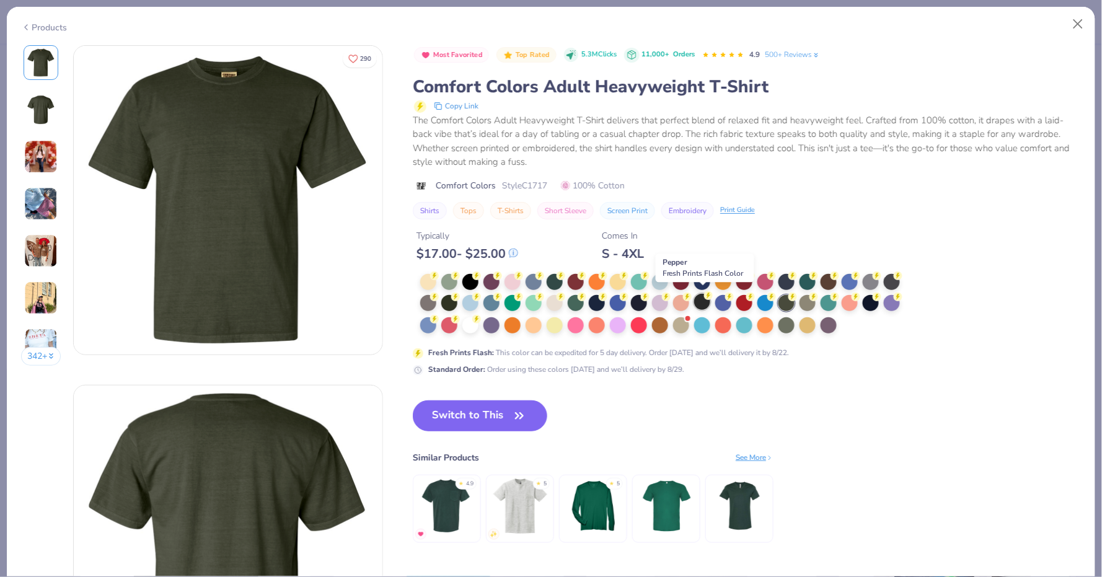
click at [704, 302] on div at bounding box center [702, 302] width 16 height 16
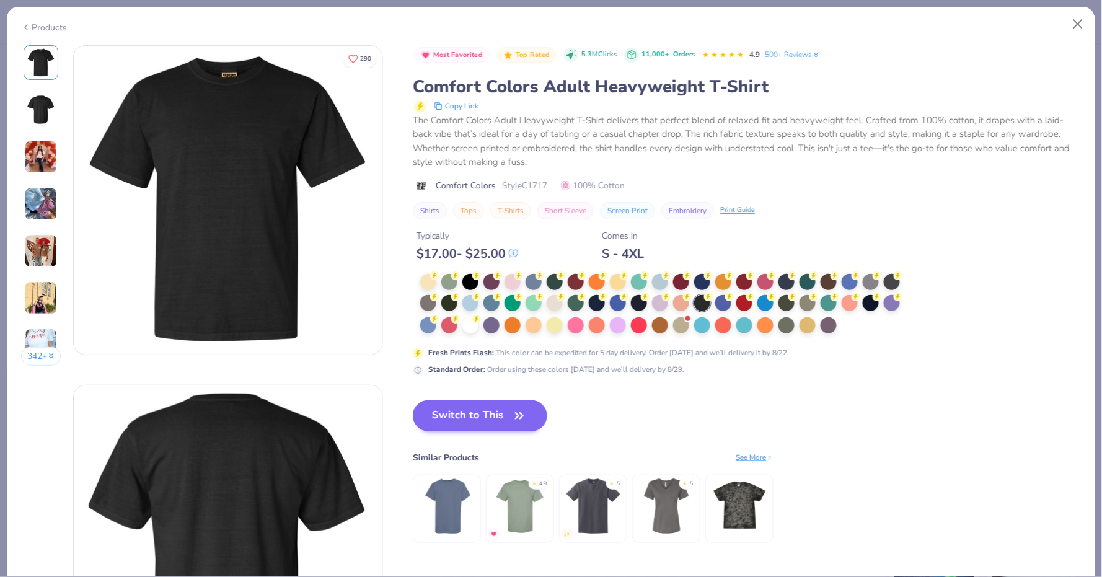
click at [520, 420] on icon "button" at bounding box center [519, 415] width 17 height 17
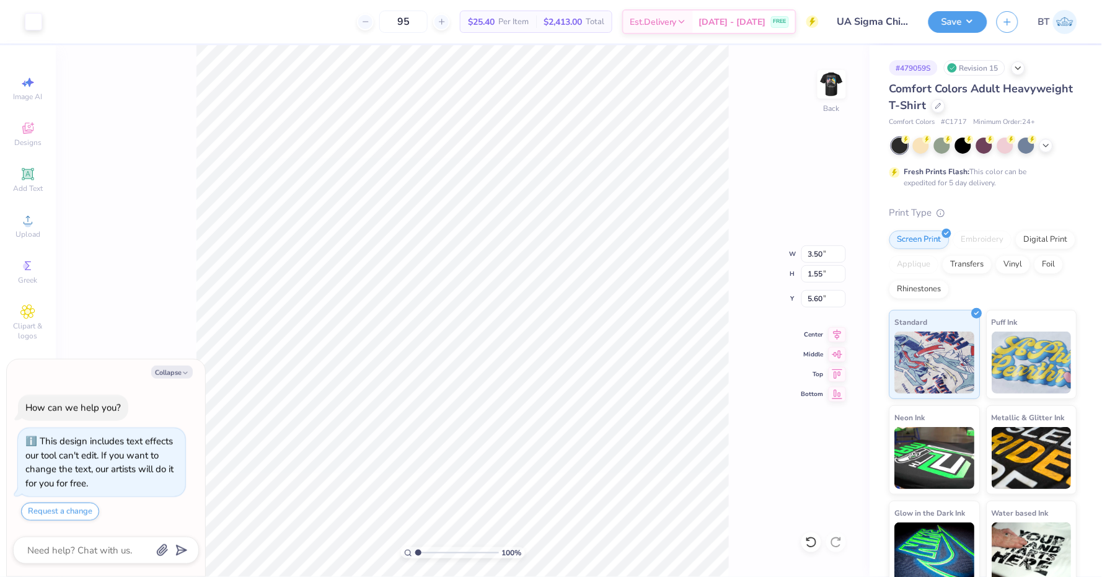
type textarea "x"
type input "3.00"
click at [831, 79] on img at bounding box center [832, 84] width 50 height 50
type textarea "x"
type input "3.00"
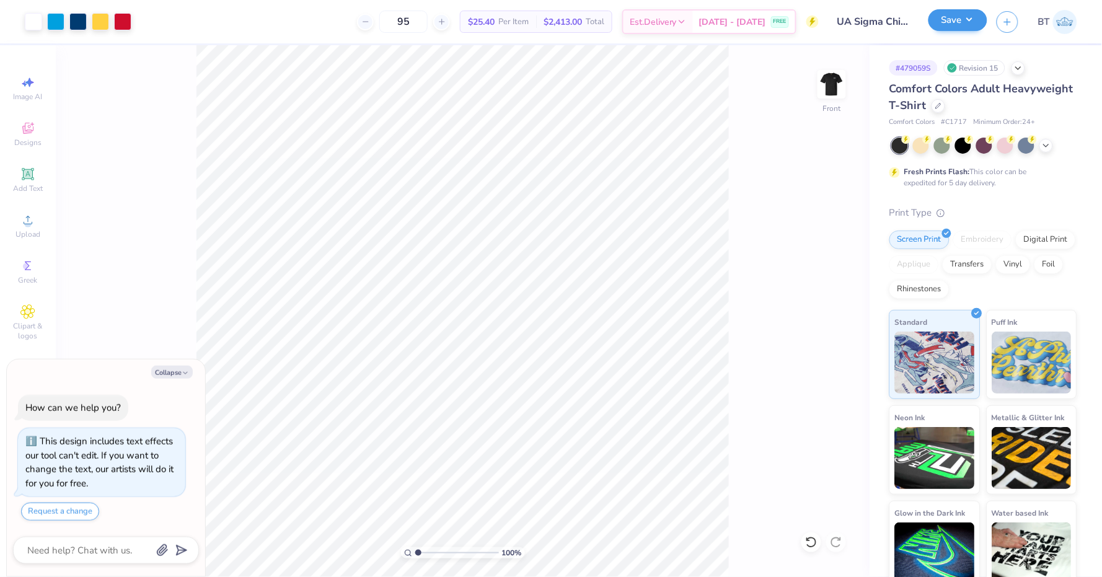
click at [967, 13] on button "Save" at bounding box center [957, 20] width 59 height 22
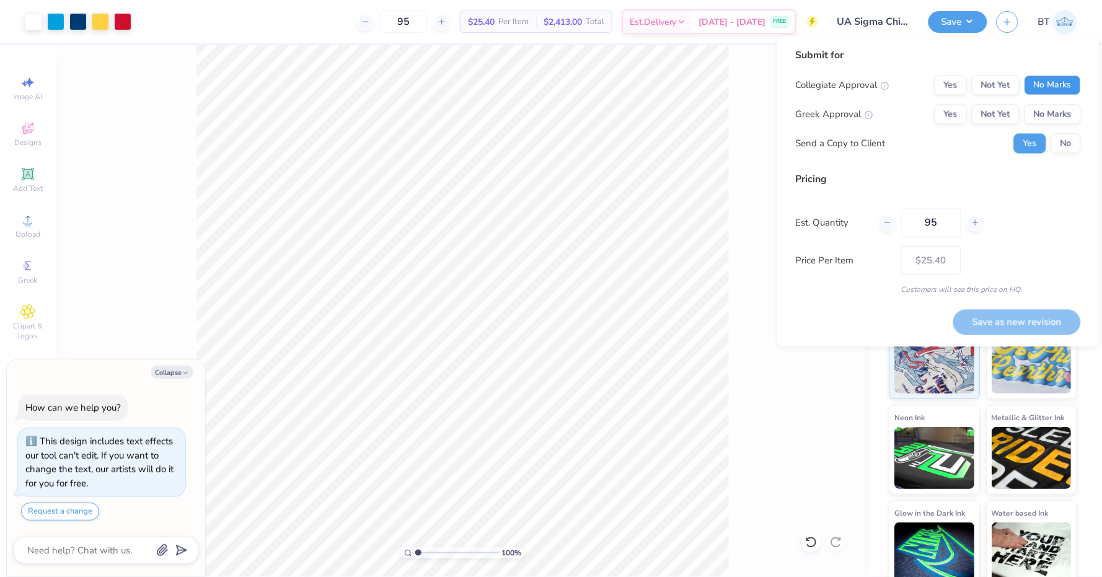
click at [1071, 81] on button "No Marks" at bounding box center [1052, 86] width 56 height 20
click at [940, 110] on button "Yes" at bounding box center [950, 115] width 32 height 20
click at [1066, 139] on button "No" at bounding box center [1066, 144] width 30 height 20
type textarea "x"
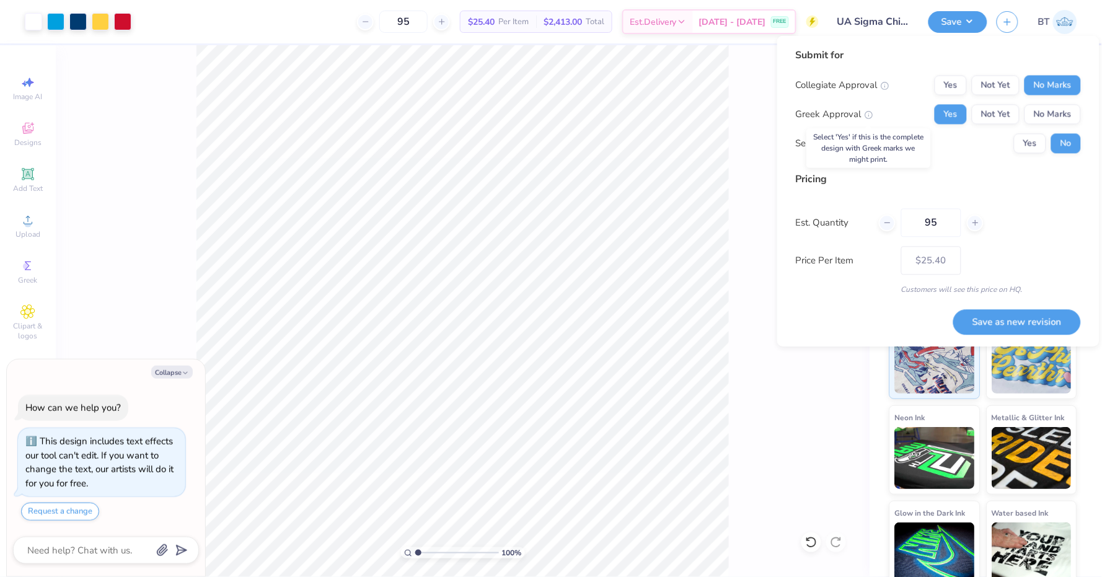
click at [869, 114] on icon at bounding box center [868, 115] width 9 height 9
click at [1009, 327] on button "Save as new revision" at bounding box center [1017, 321] width 128 height 25
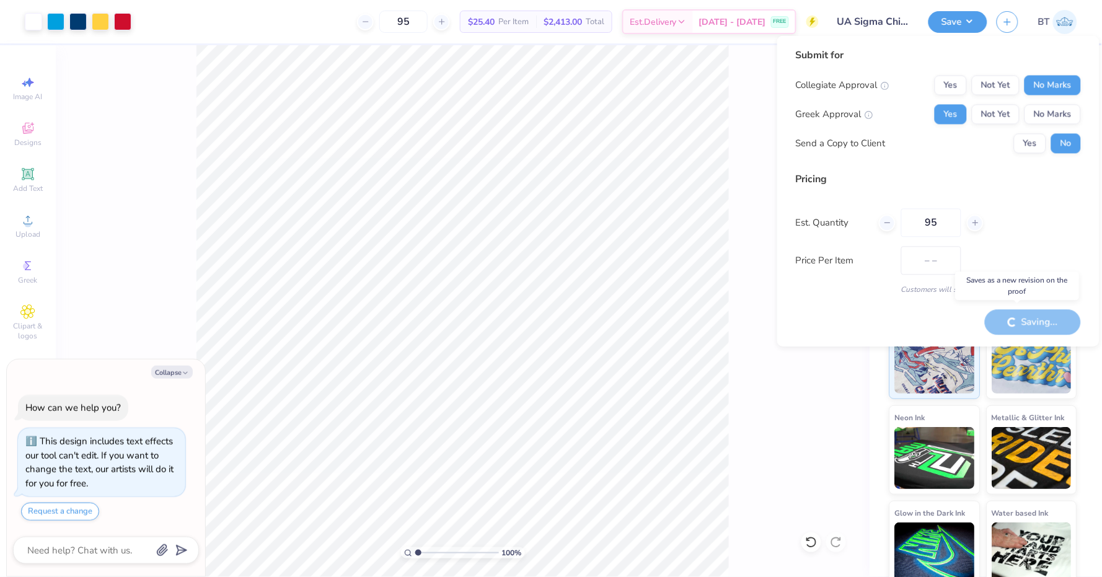
type input "$25.40"
type textarea "x"
